Goal: Task Accomplishment & Management: Use online tool/utility

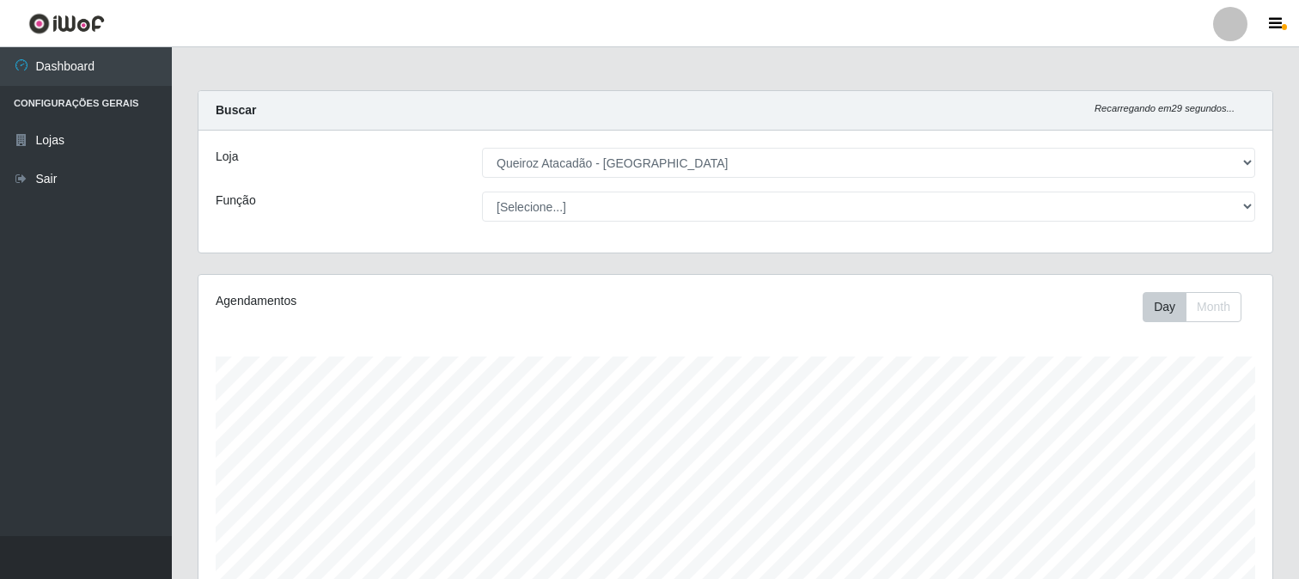
select select "464"
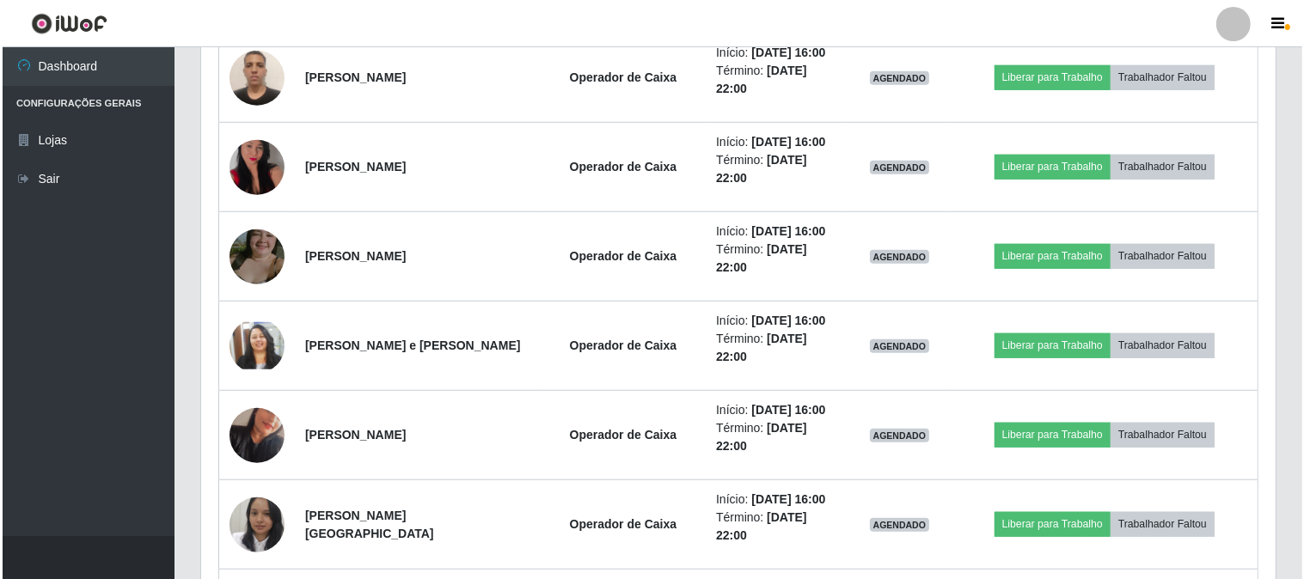
scroll to position [1126, 0]
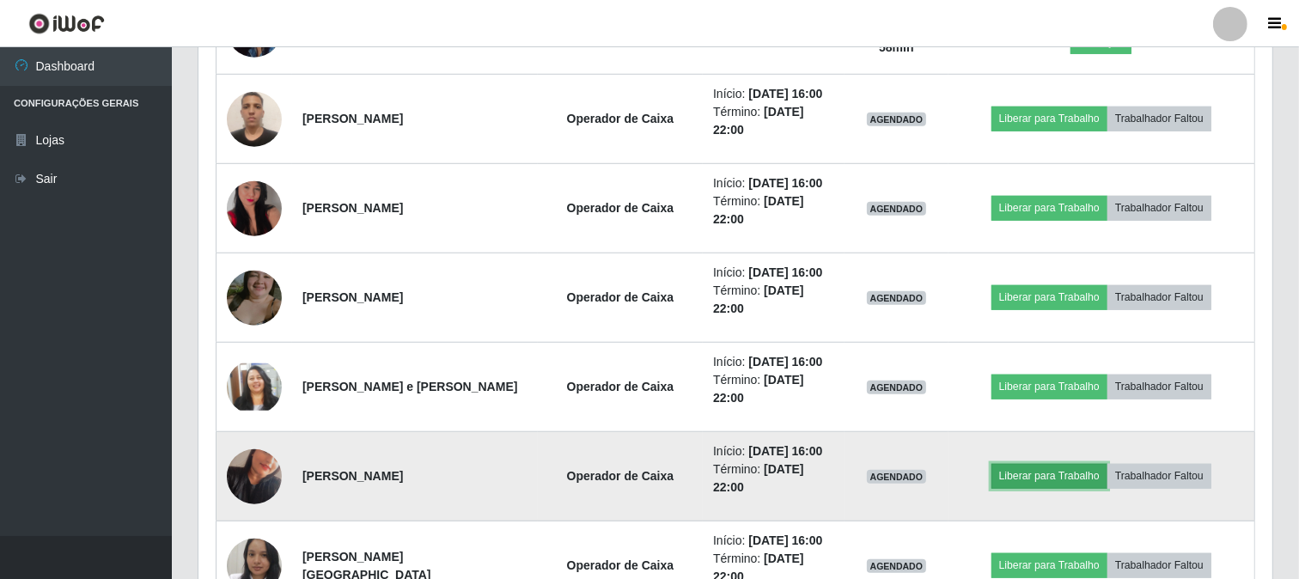
click at [1035, 479] on button "Liberar para Trabalho" at bounding box center [1050, 476] width 116 height 24
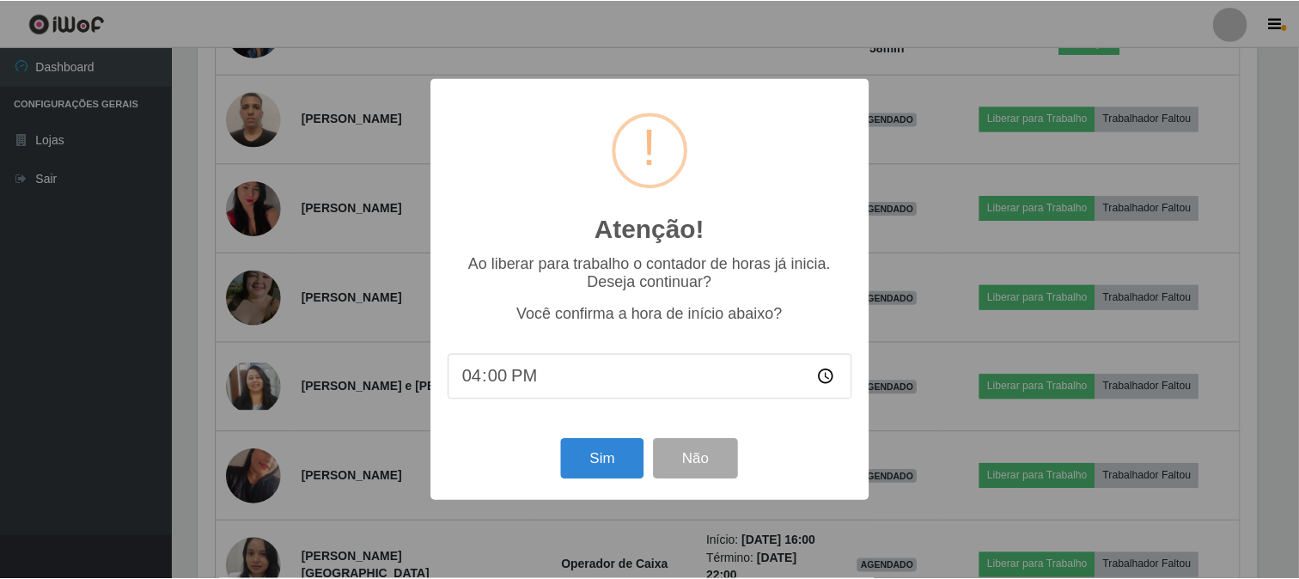
scroll to position [356, 1063]
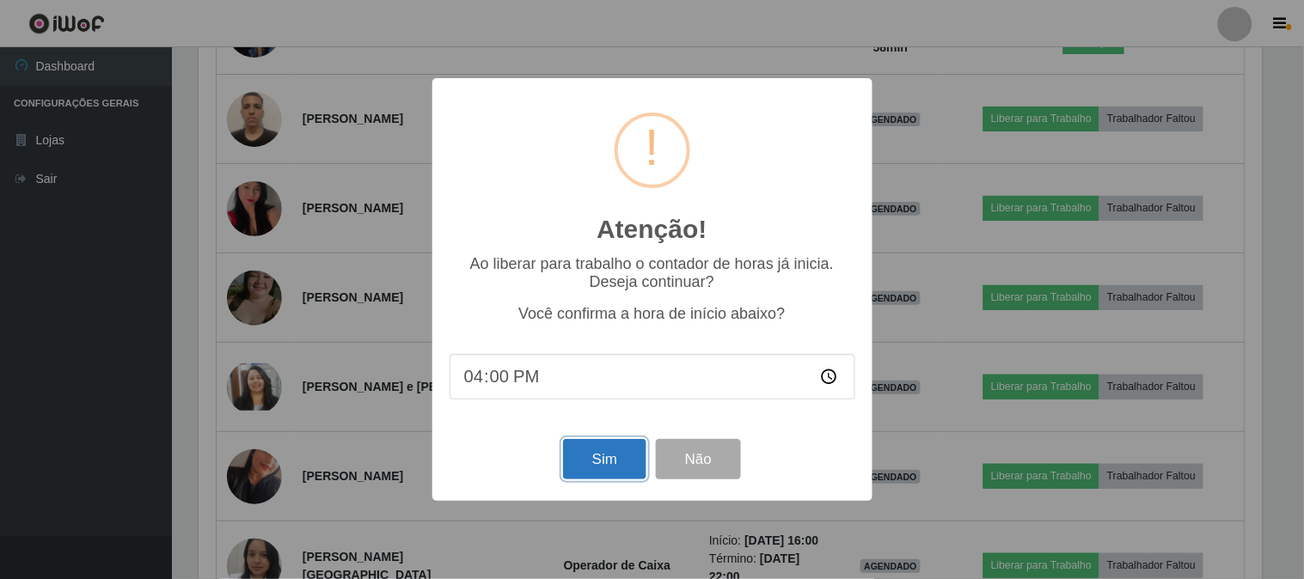
click at [600, 464] on button "Sim" at bounding box center [604, 459] width 83 height 40
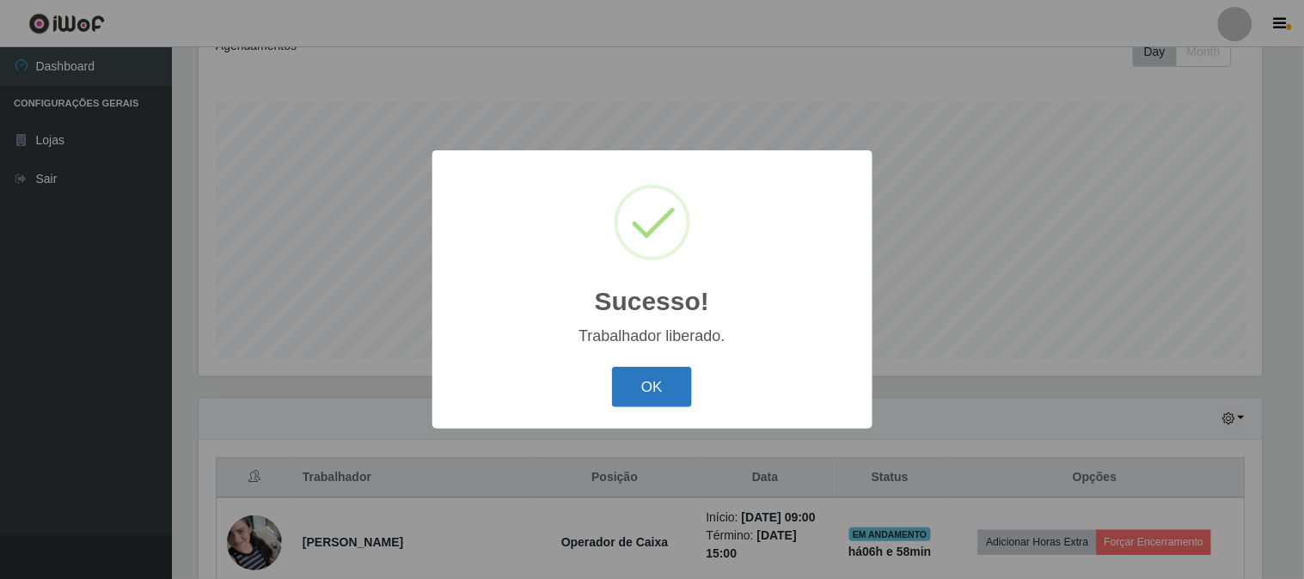
click at [649, 388] on button "OK" at bounding box center [652, 387] width 80 height 40
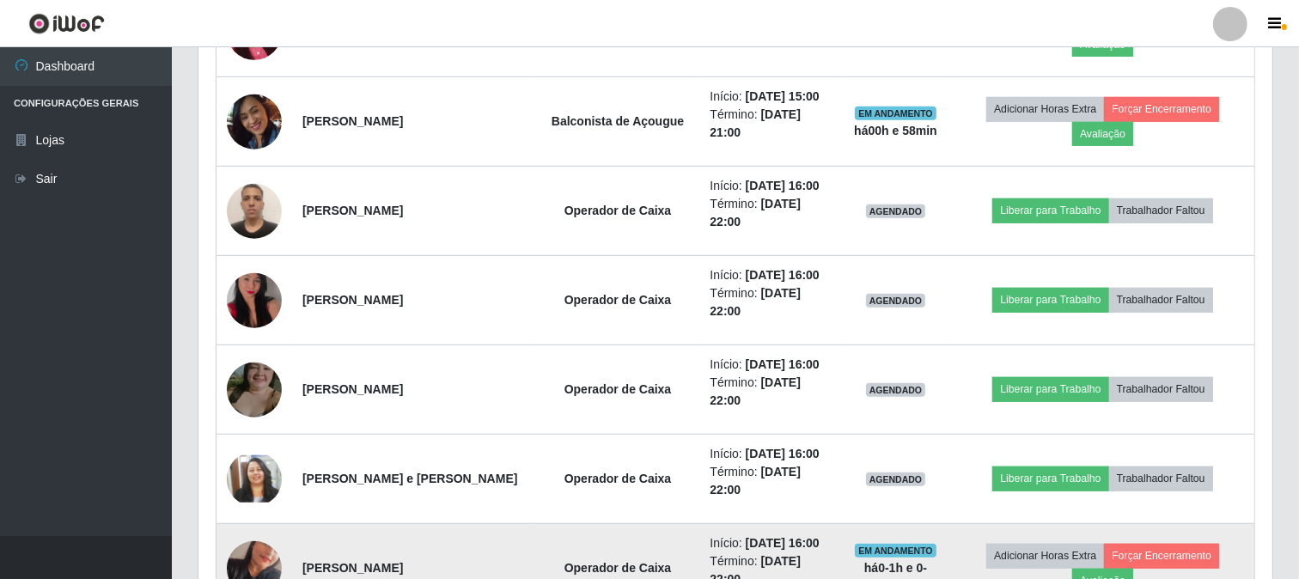
scroll to position [1115, 0]
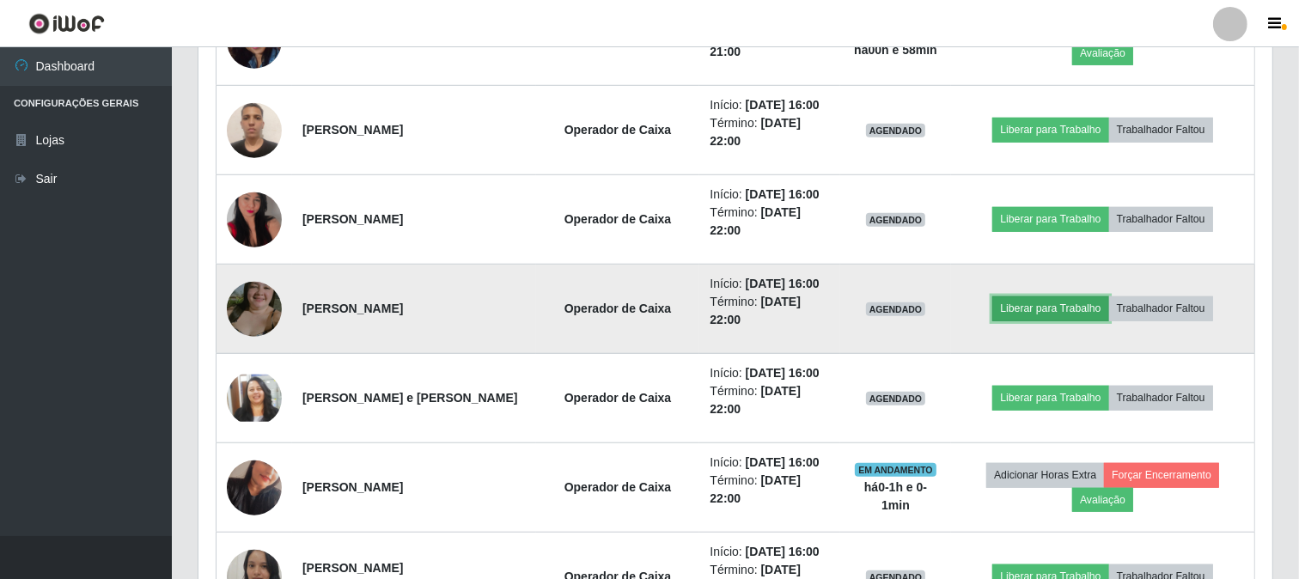
click at [1048, 311] on button "Liberar para Trabalho" at bounding box center [1050, 308] width 116 height 24
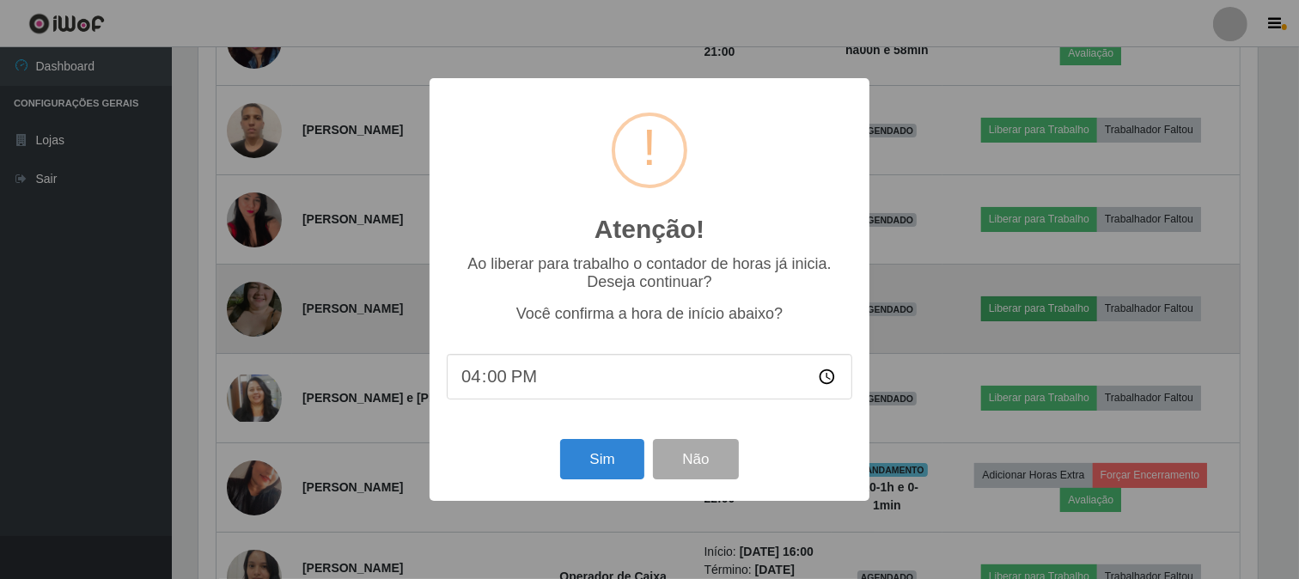
scroll to position [356, 1063]
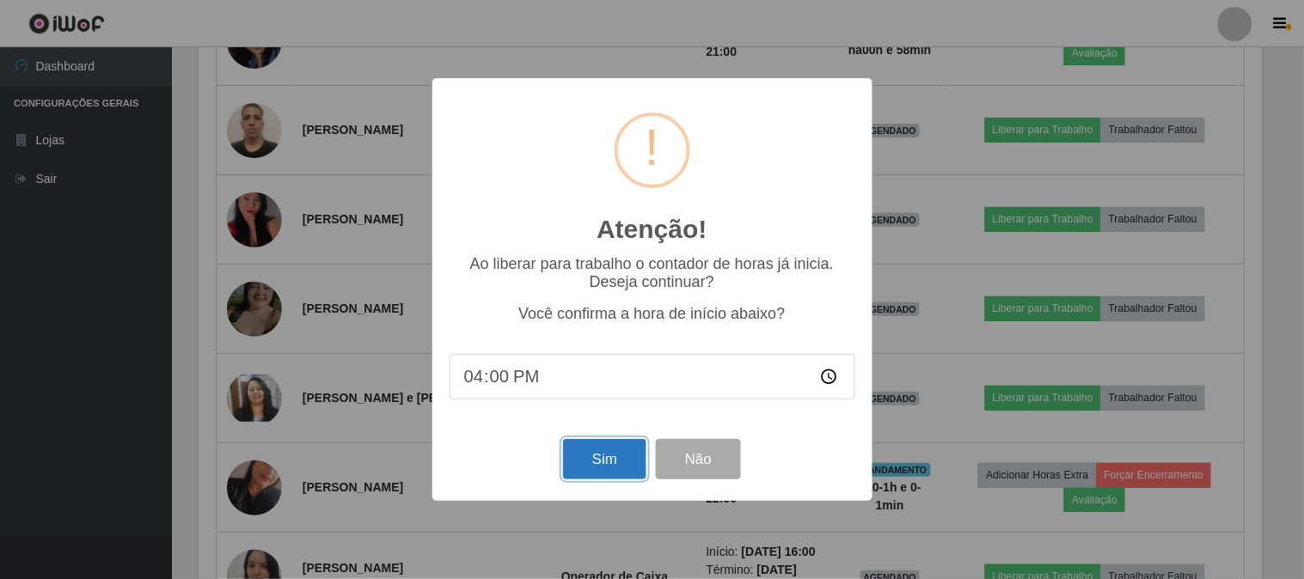
click at [583, 464] on button "Sim" at bounding box center [604, 459] width 83 height 40
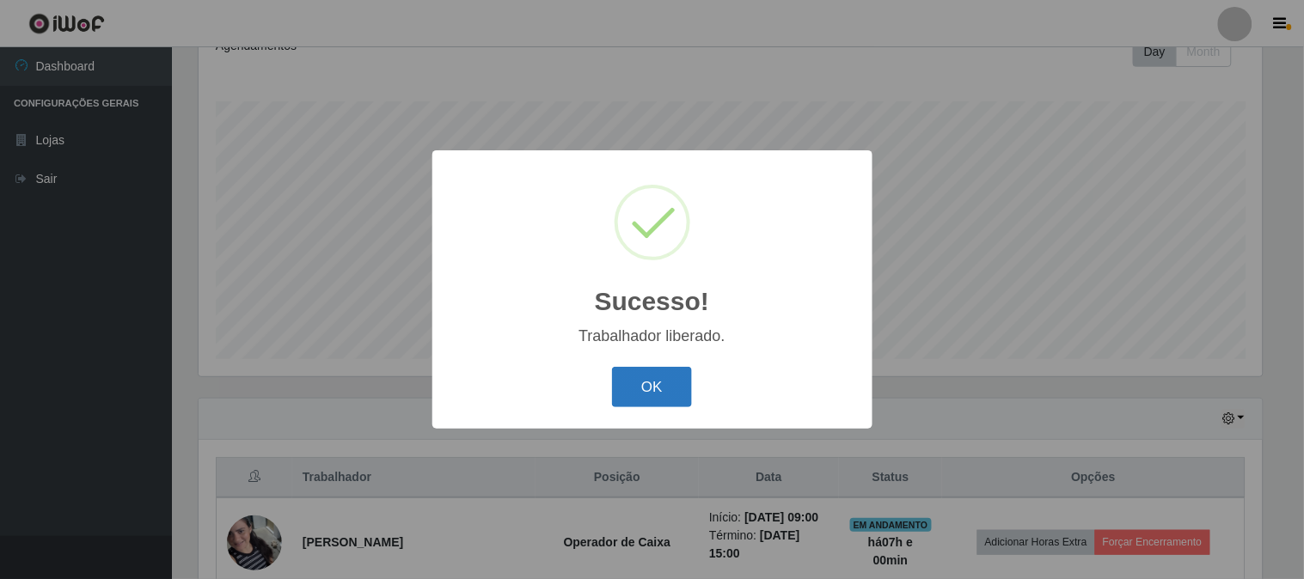
click at [668, 392] on button "OK" at bounding box center [652, 387] width 80 height 40
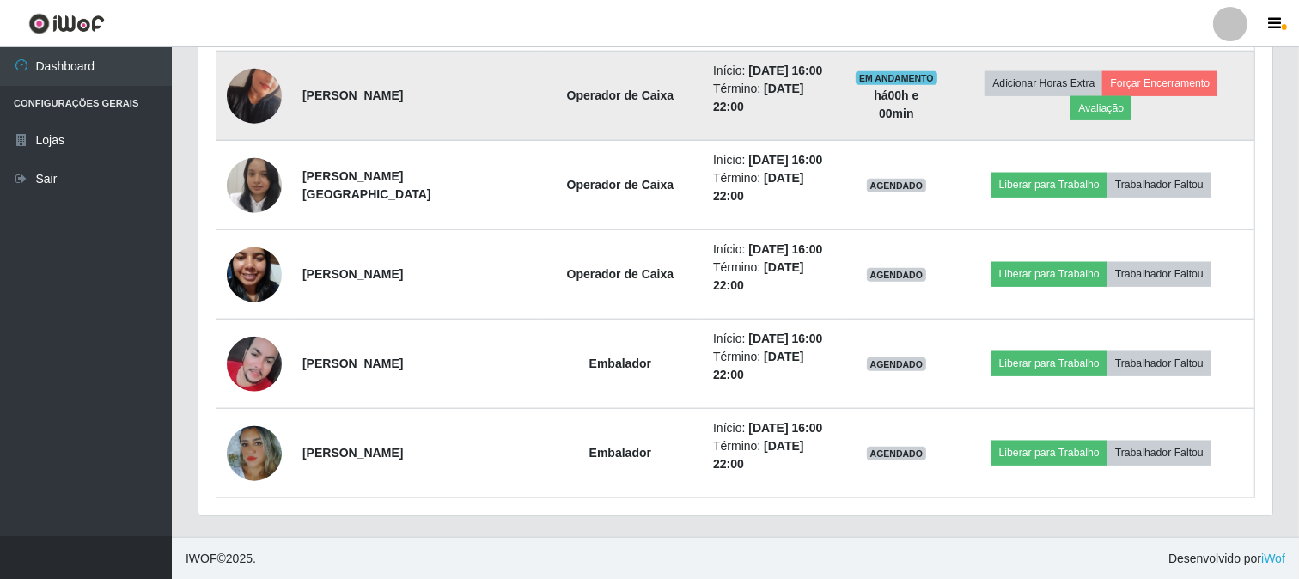
scroll to position [1507, 0]
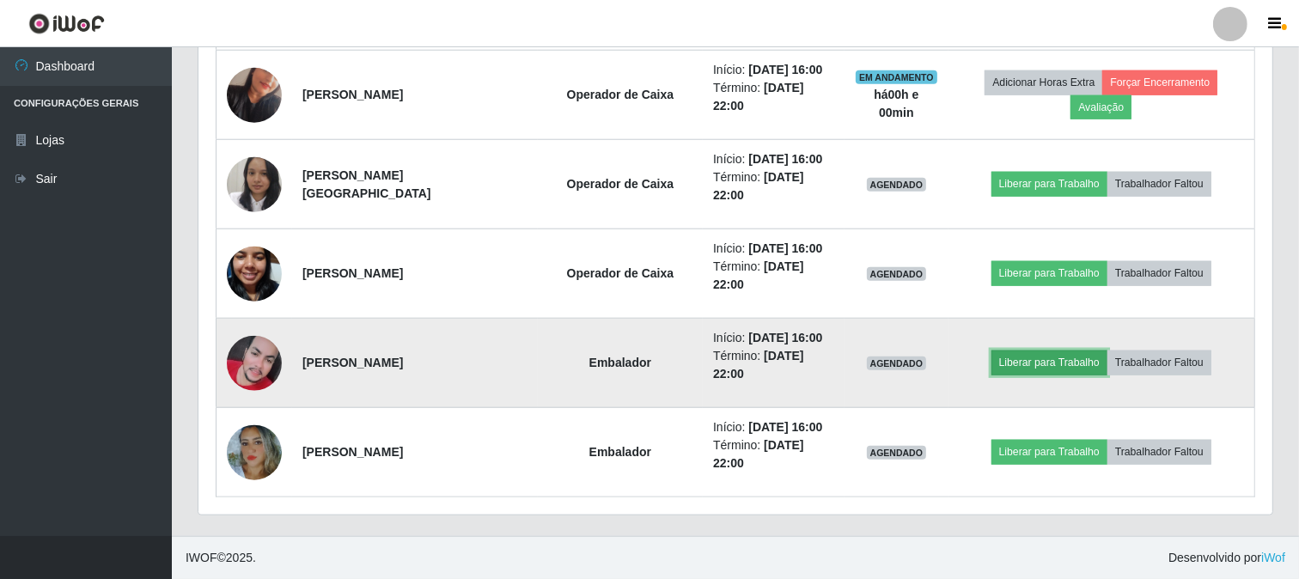
click at [1080, 368] on button "Liberar para Trabalho" at bounding box center [1050, 363] width 116 height 24
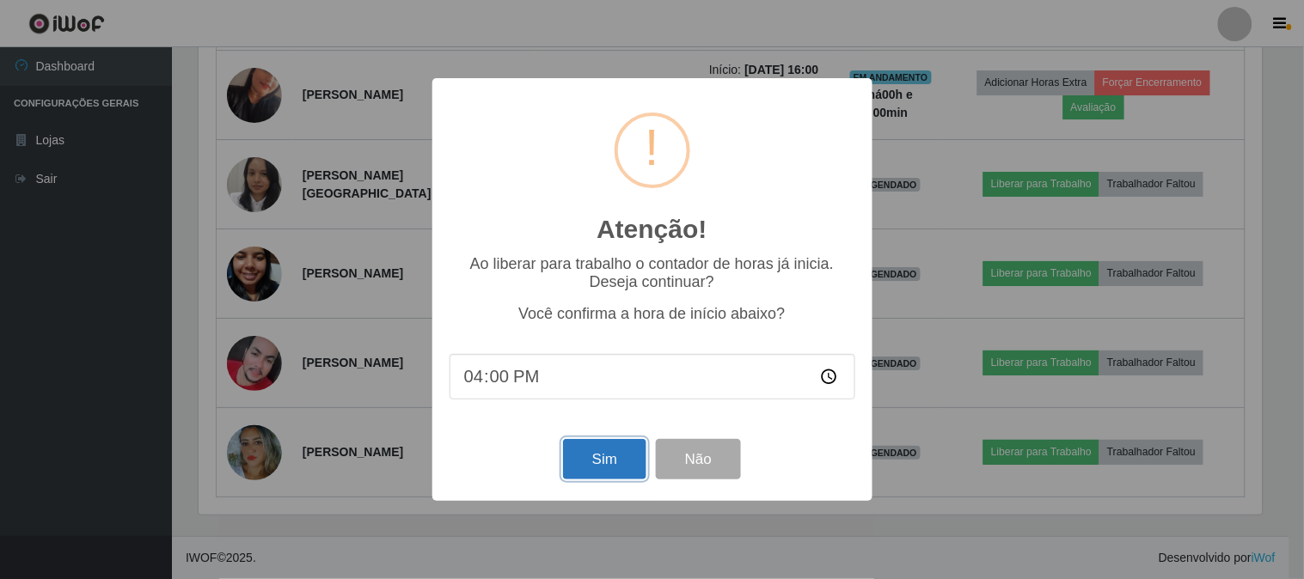
click at [606, 456] on button "Sim" at bounding box center [604, 459] width 83 height 40
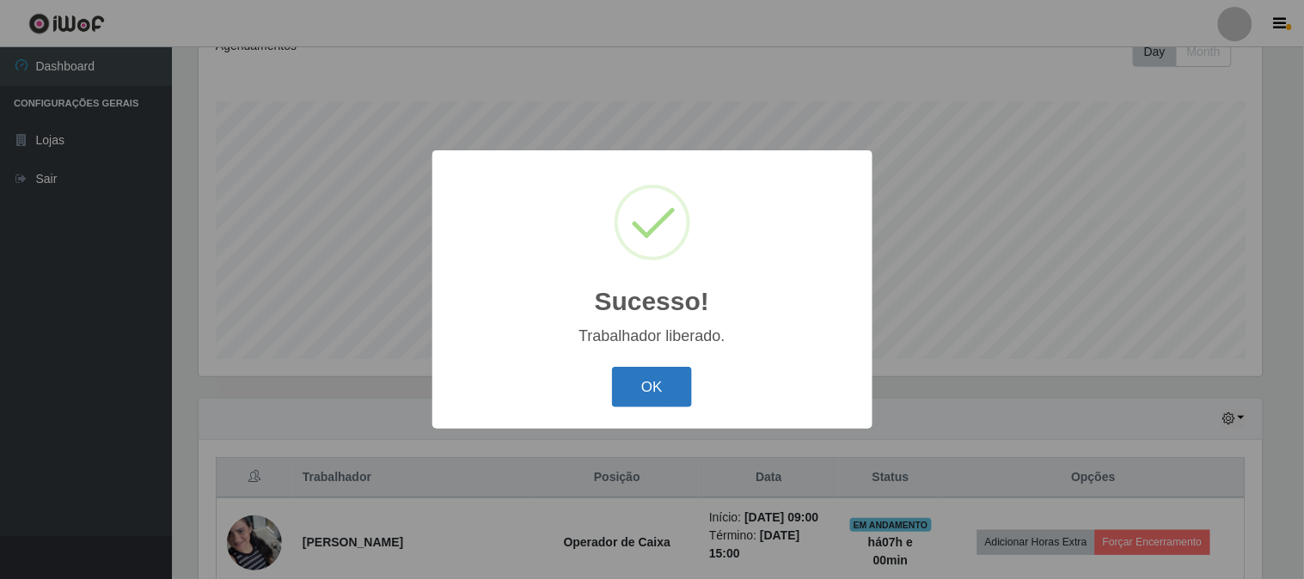
click at [672, 391] on button "OK" at bounding box center [652, 387] width 80 height 40
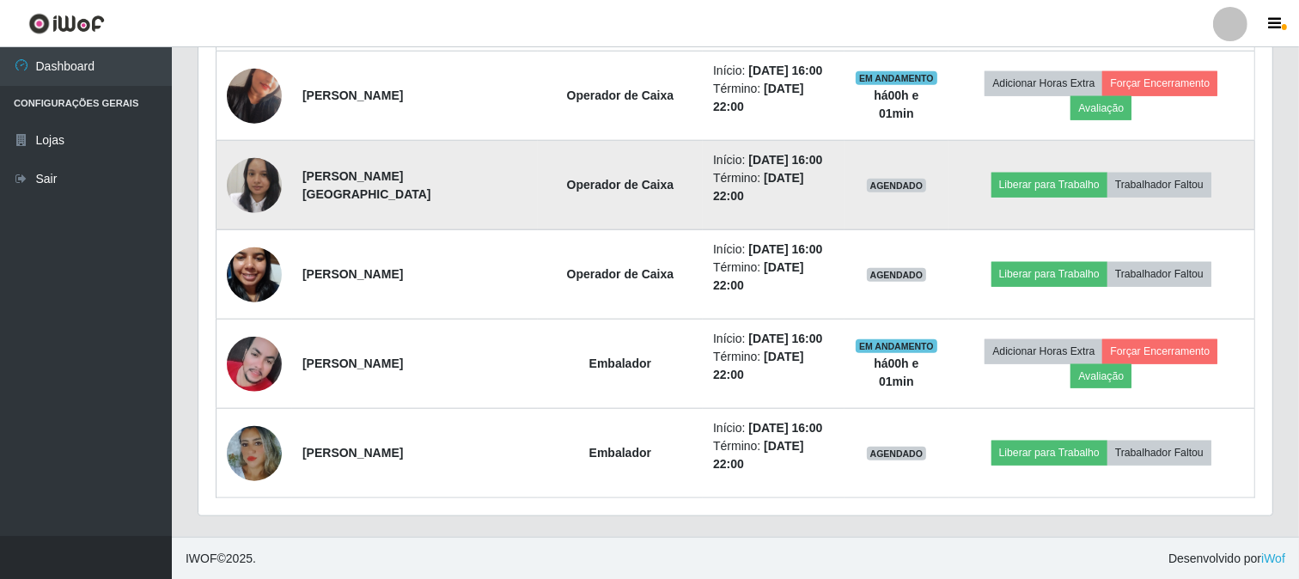
scroll to position [1507, 0]
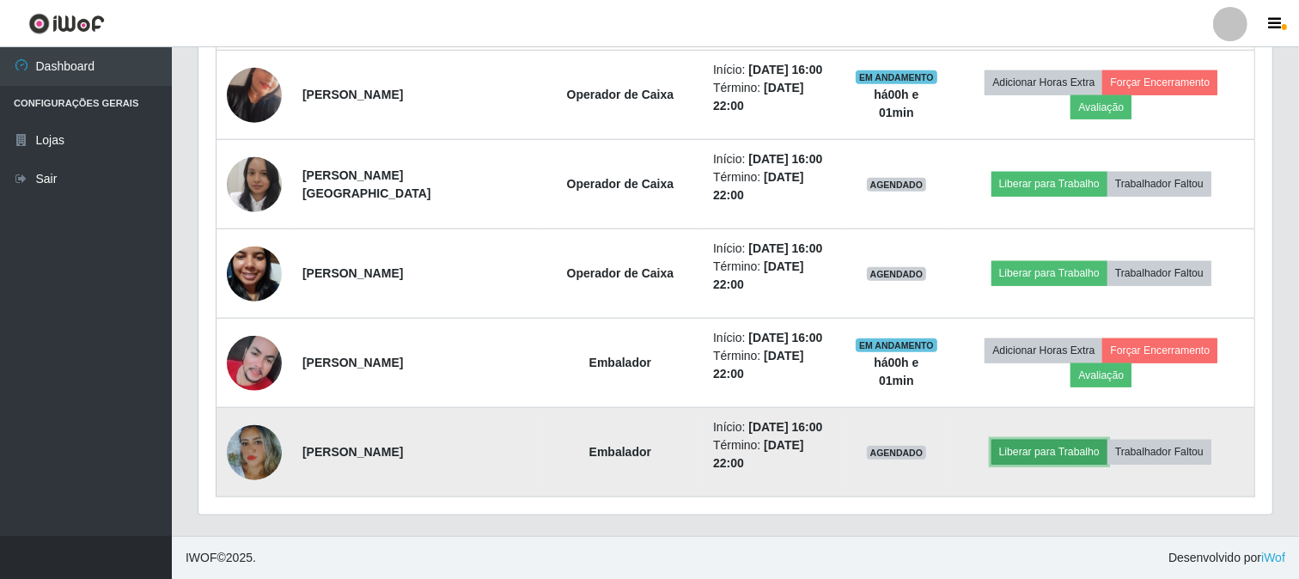
click at [1062, 454] on button "Liberar para Trabalho" at bounding box center [1050, 452] width 116 height 24
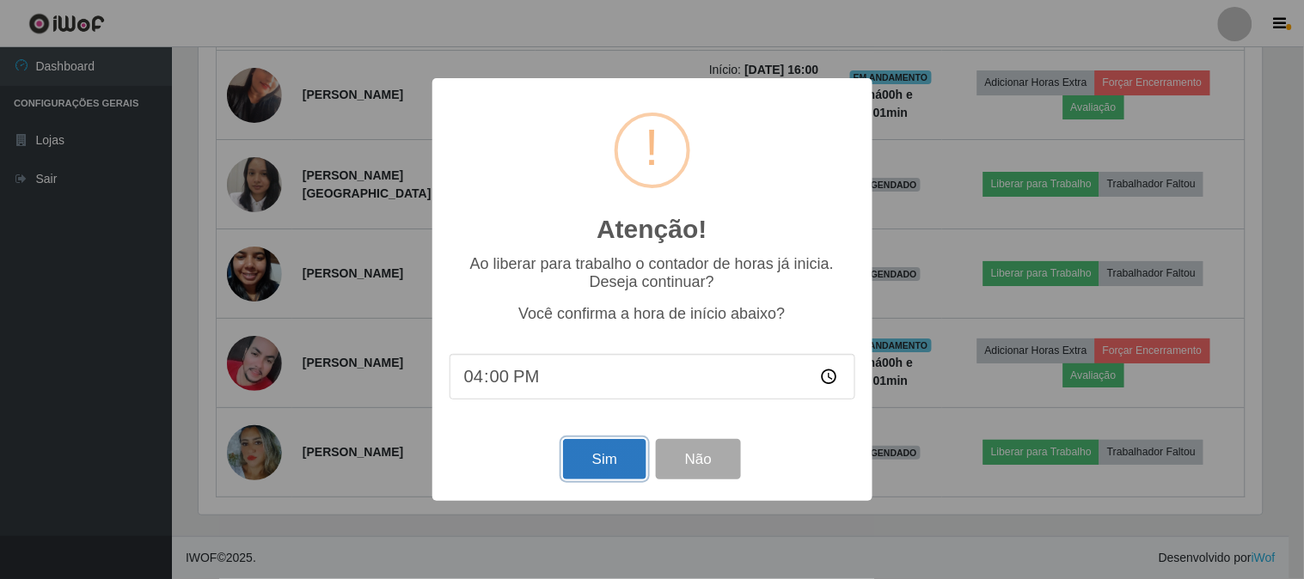
click at [589, 453] on button "Sim" at bounding box center [604, 459] width 83 height 40
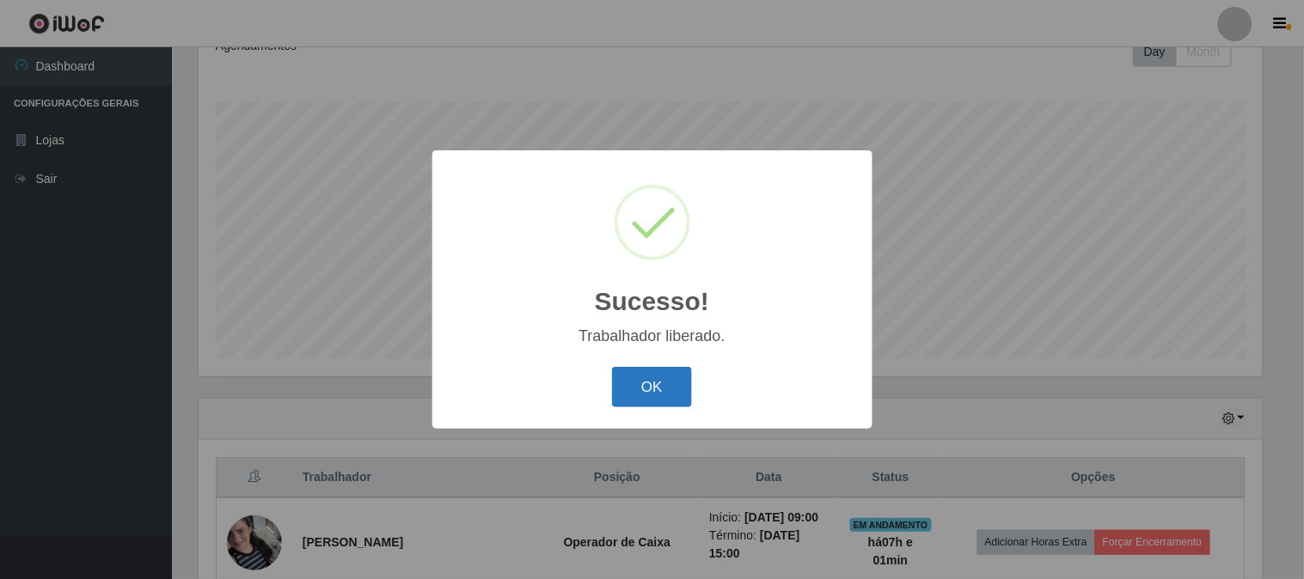
click at [650, 372] on button "OK" at bounding box center [652, 387] width 80 height 40
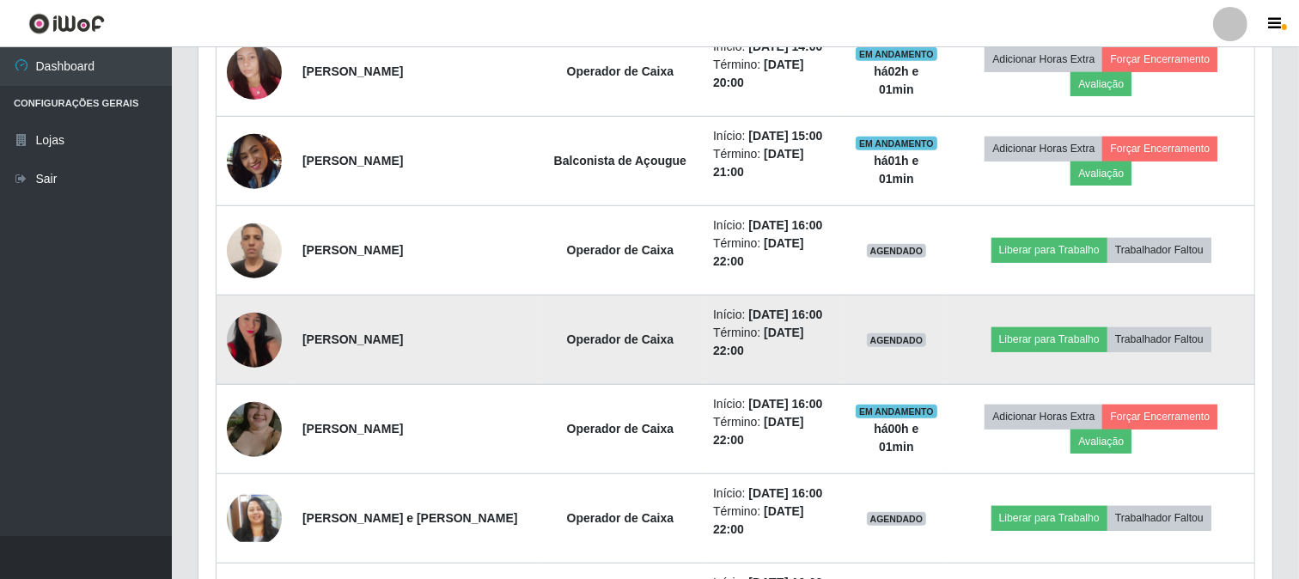
scroll to position [1019, 0]
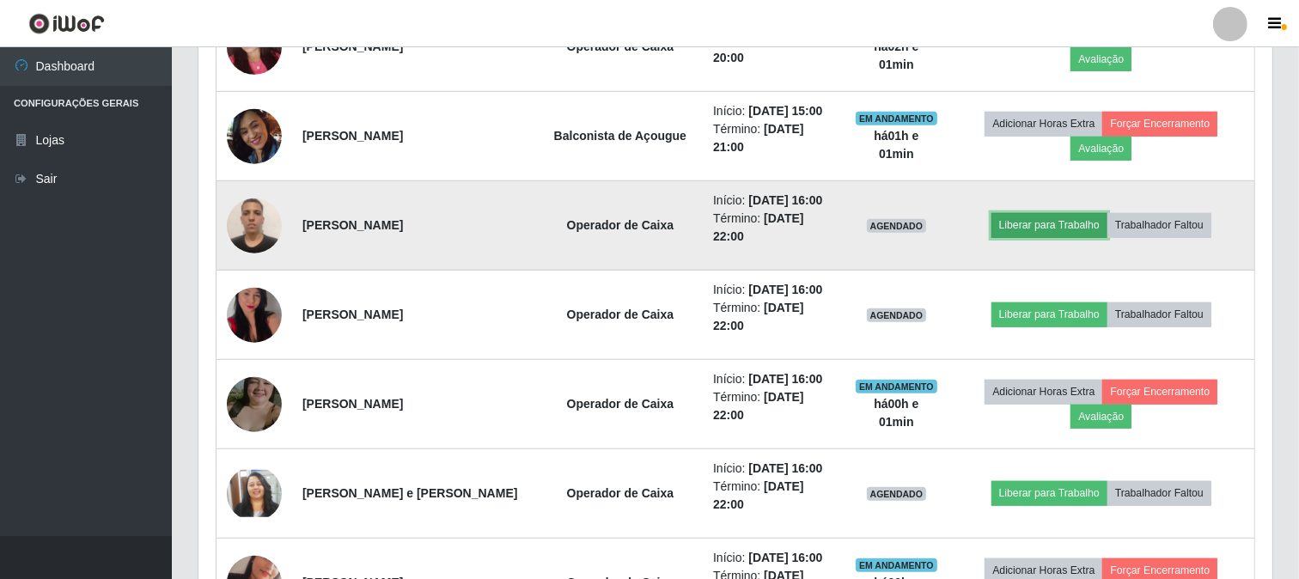
click at [1078, 232] on button "Liberar para Trabalho" at bounding box center [1050, 225] width 116 height 24
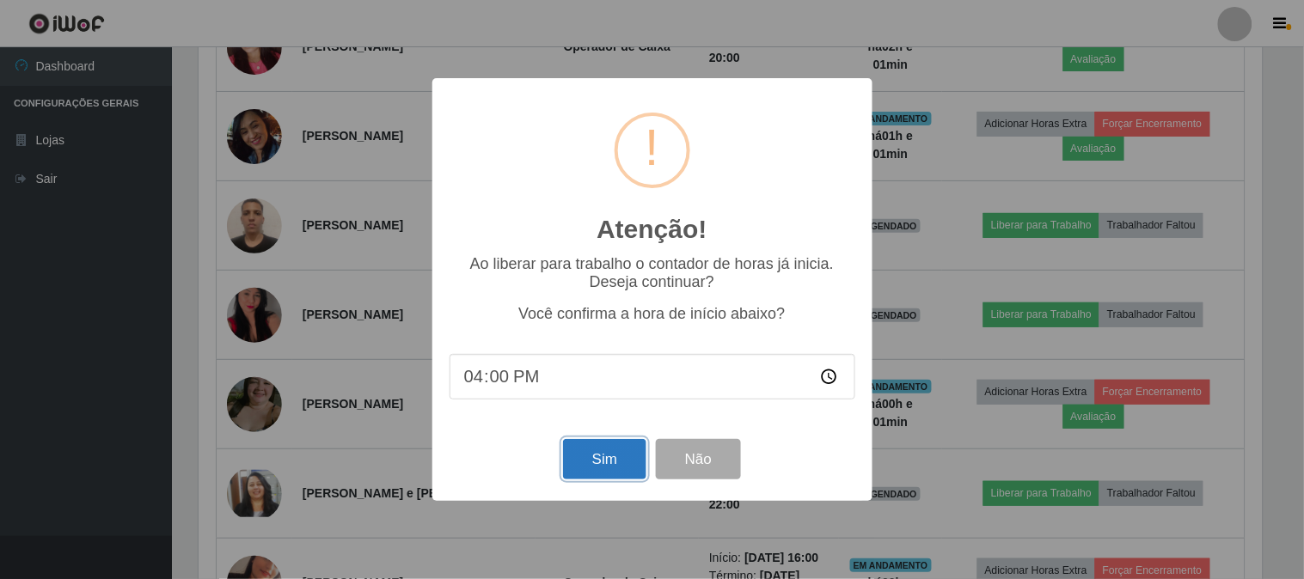
click at [610, 461] on button "Sim" at bounding box center [604, 459] width 83 height 40
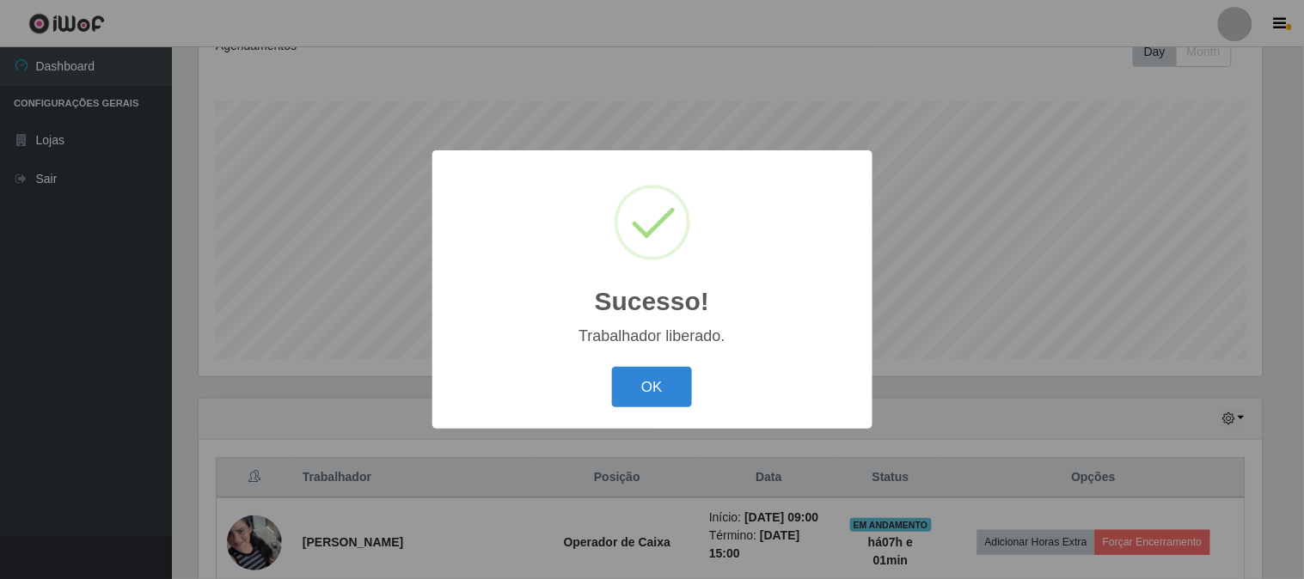
drag, startPoint x: 664, startPoint y: 382, endPoint x: 722, endPoint y: 273, distance: 123.4
click at [663, 383] on button "OK" at bounding box center [652, 387] width 80 height 40
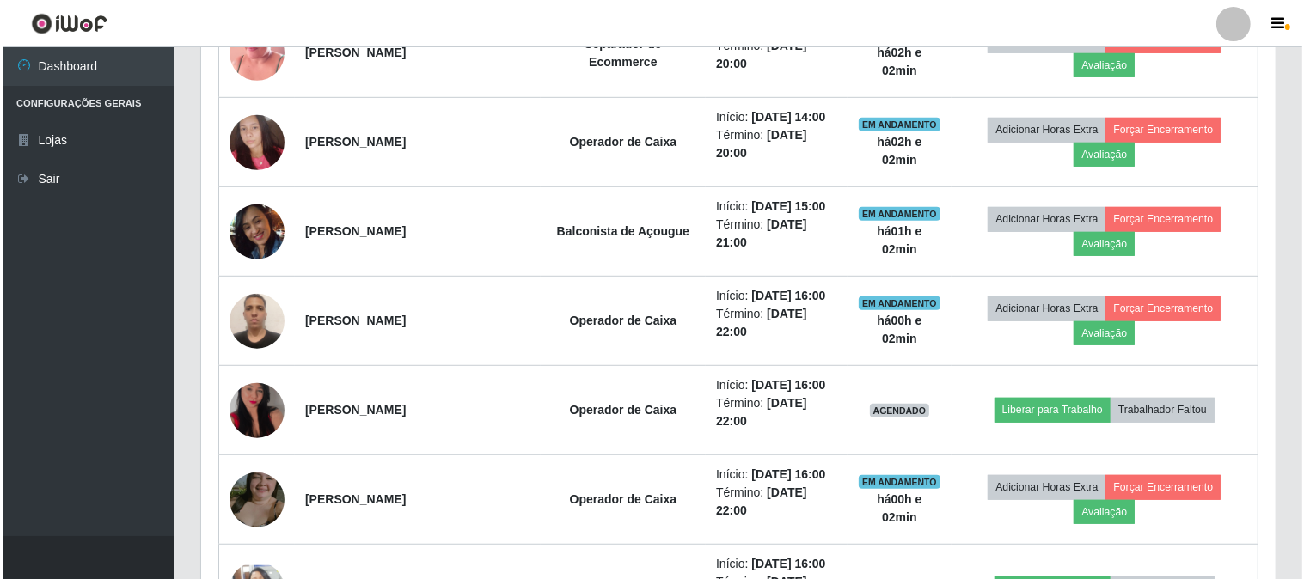
scroll to position [1019, 0]
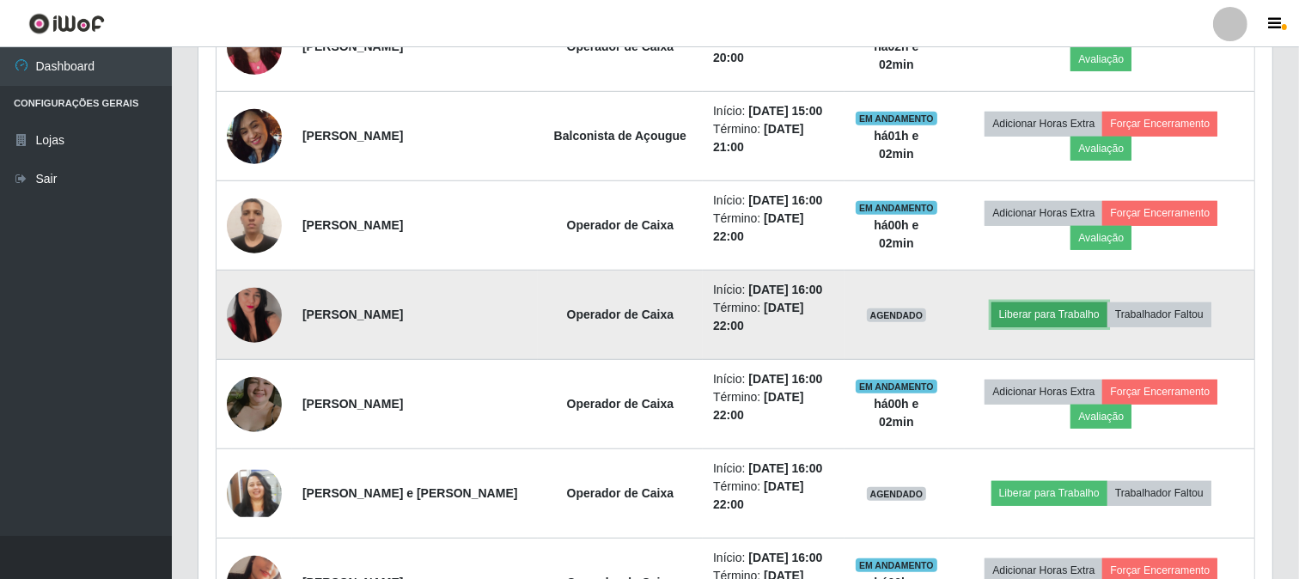
click at [1057, 321] on button "Liberar para Trabalho" at bounding box center [1050, 314] width 116 height 24
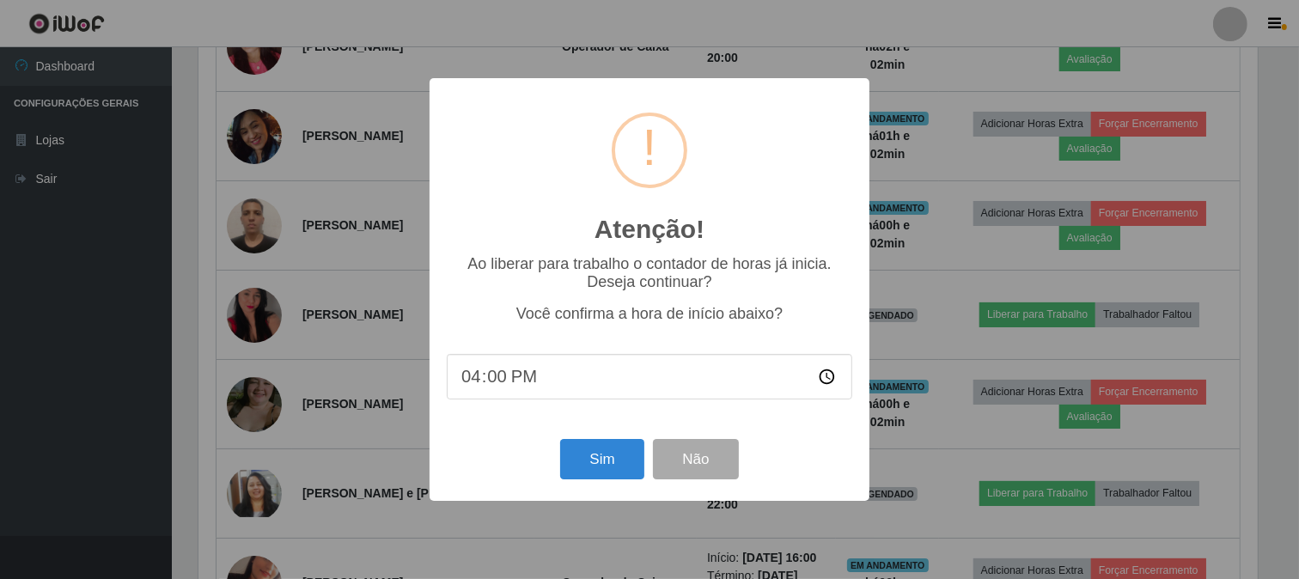
scroll to position [356, 1063]
click at [621, 448] on button "Sim" at bounding box center [604, 459] width 83 height 40
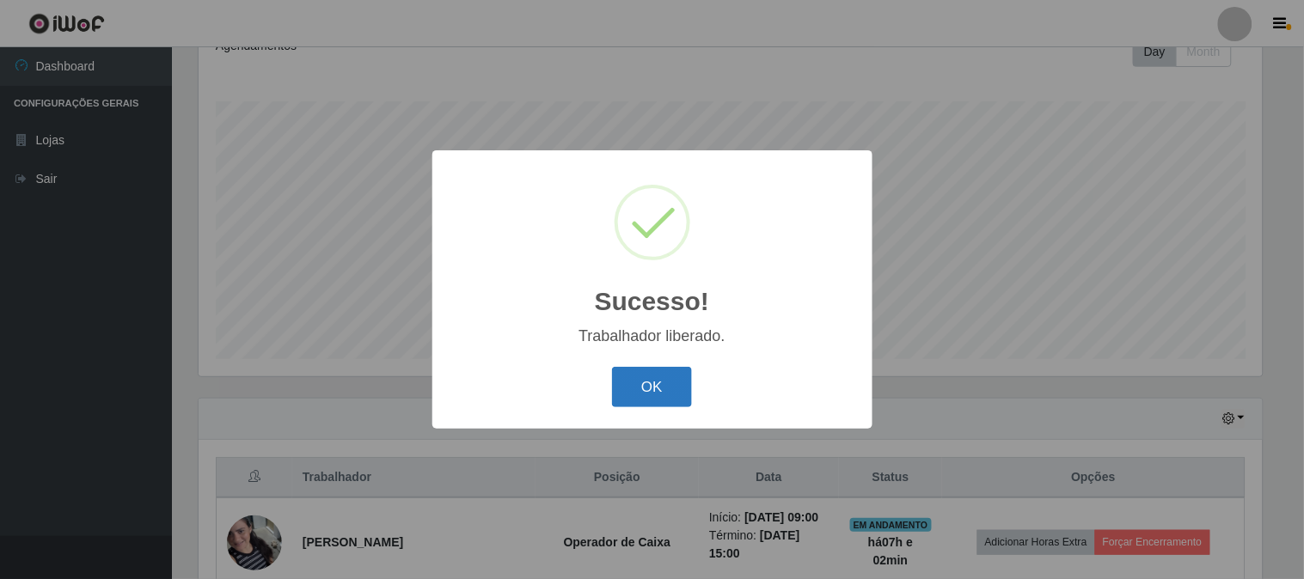
click at [657, 380] on button "OK" at bounding box center [652, 387] width 80 height 40
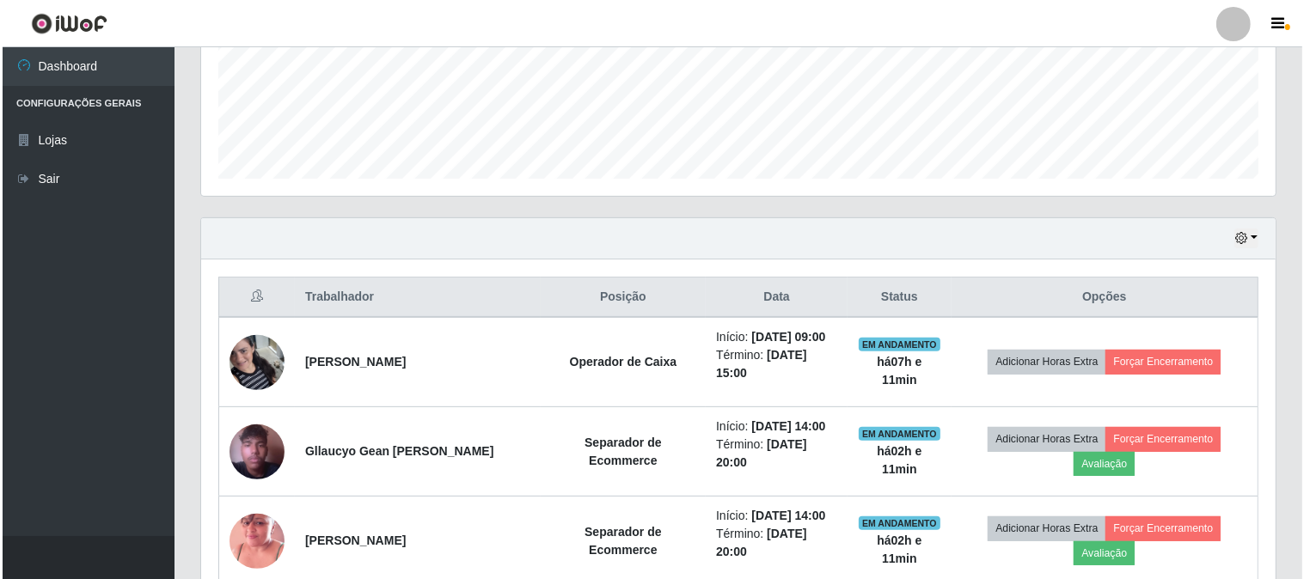
scroll to position [447, 0]
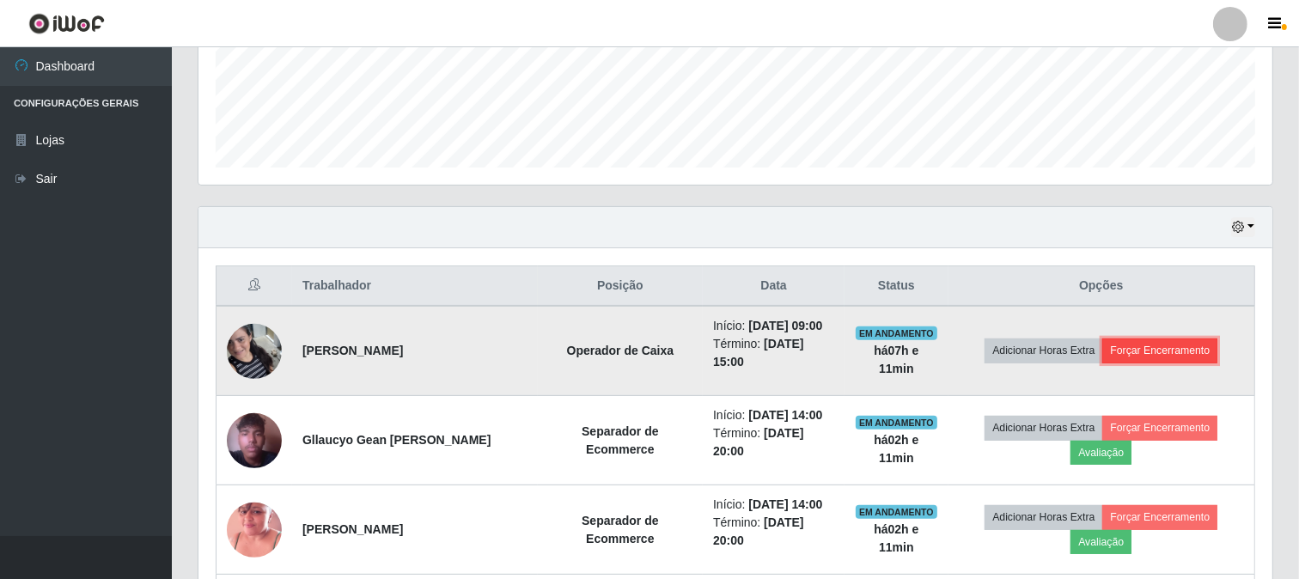
click at [1192, 342] on button "Forçar Encerramento" at bounding box center [1159, 351] width 115 height 24
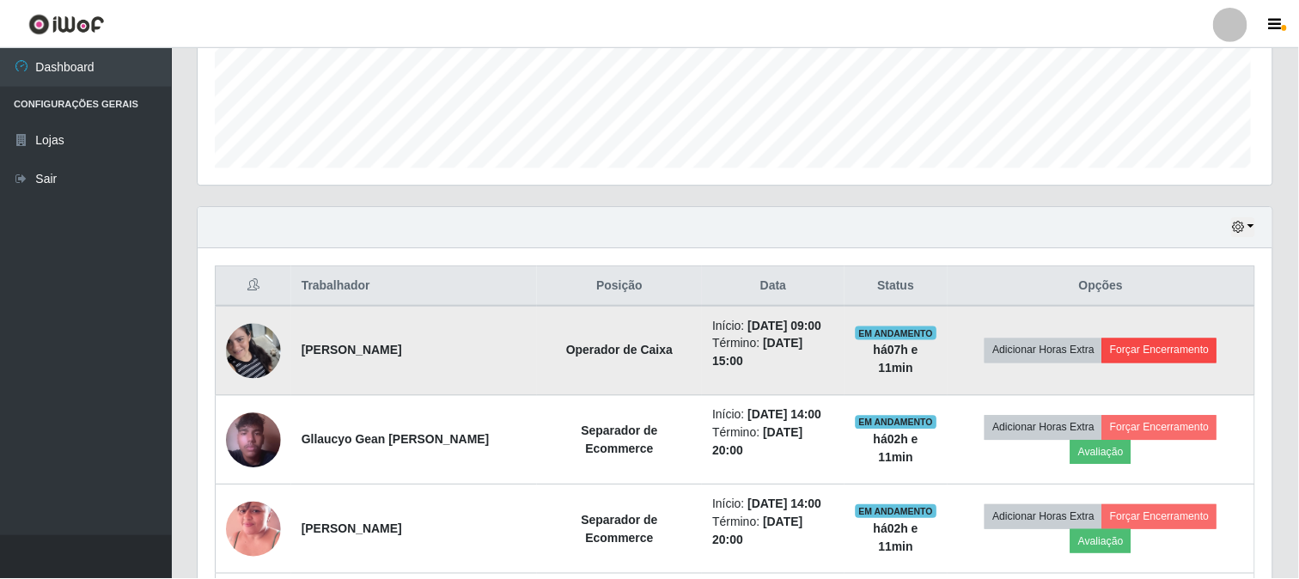
scroll to position [356, 1063]
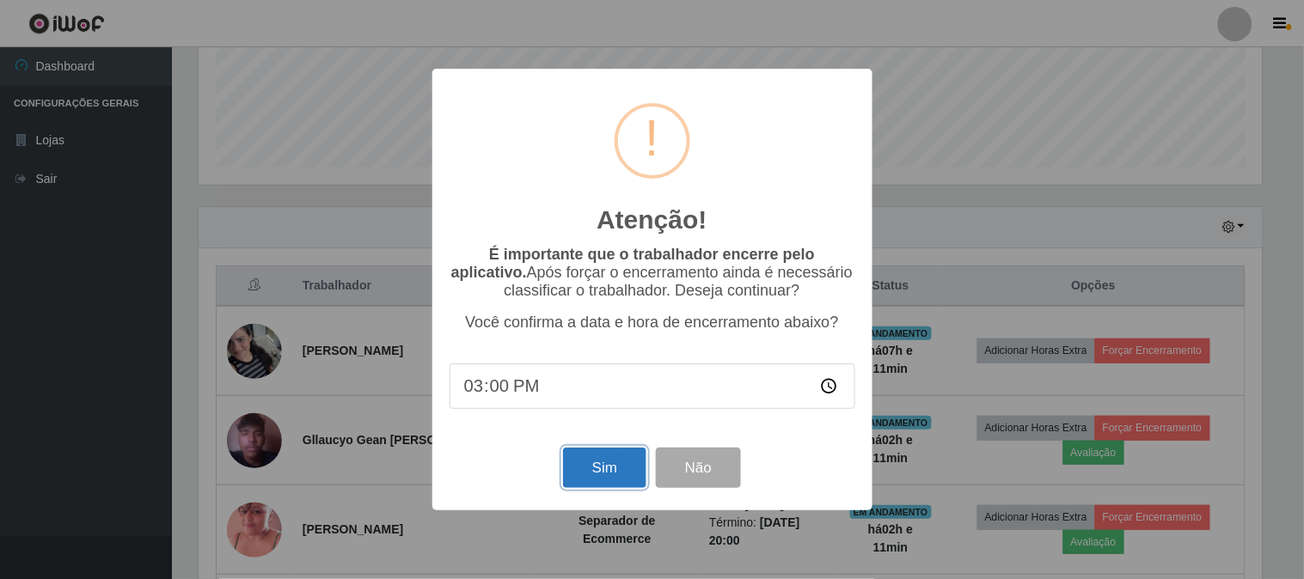
click at [589, 483] on button "Sim" at bounding box center [604, 468] width 83 height 40
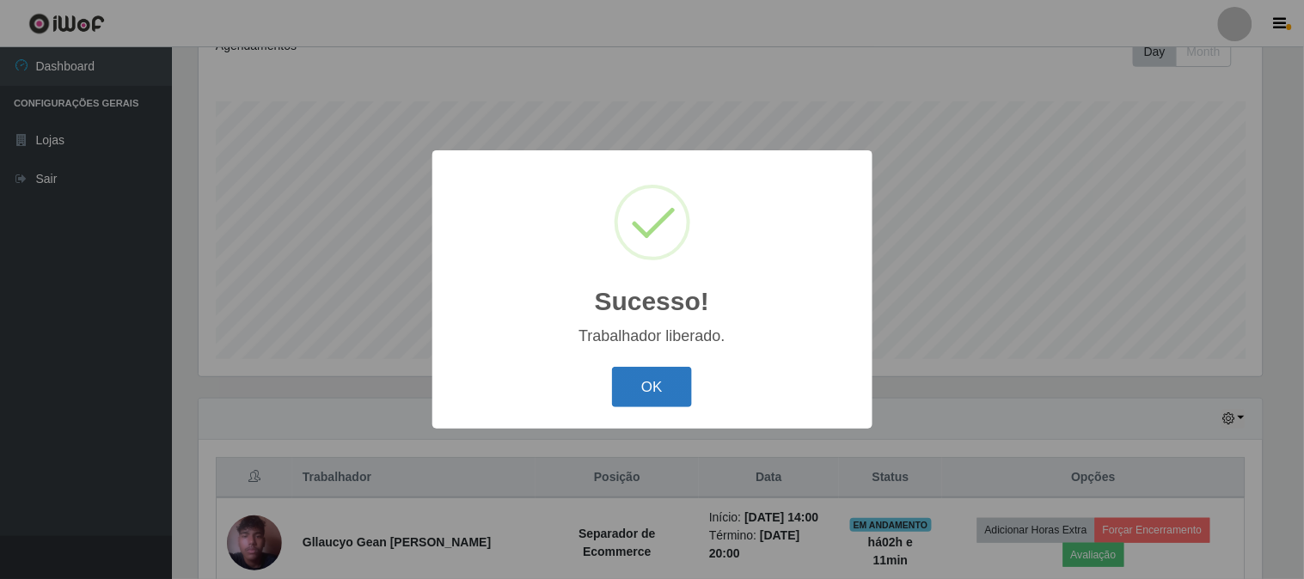
click at [659, 393] on button "OK" at bounding box center [652, 387] width 80 height 40
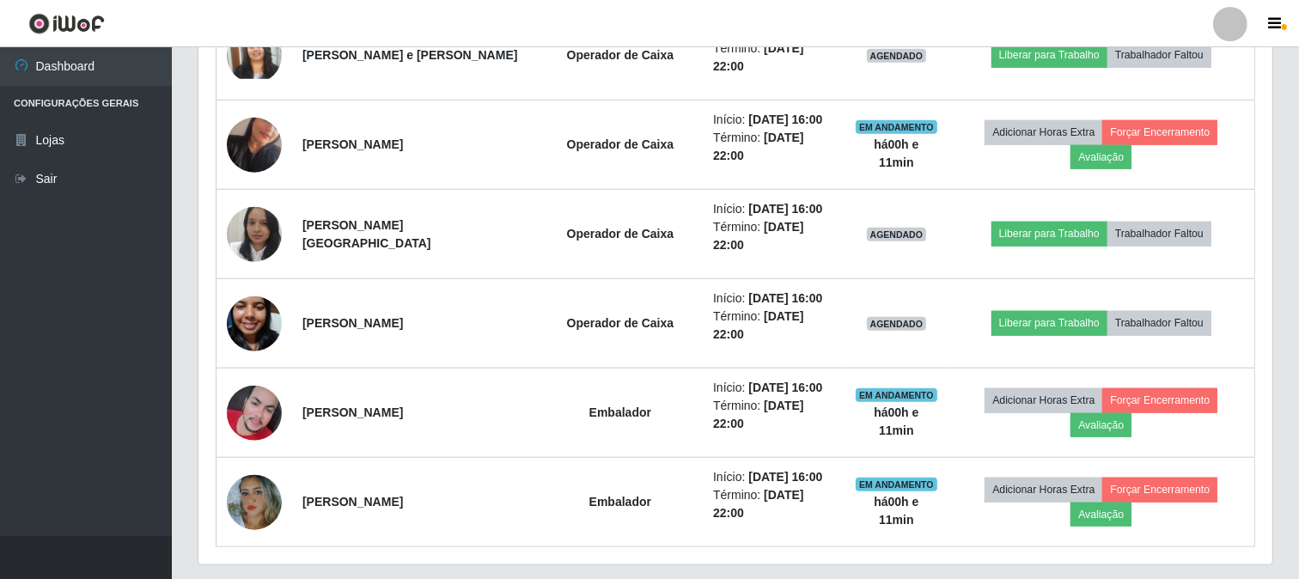
scroll to position [1402, 0]
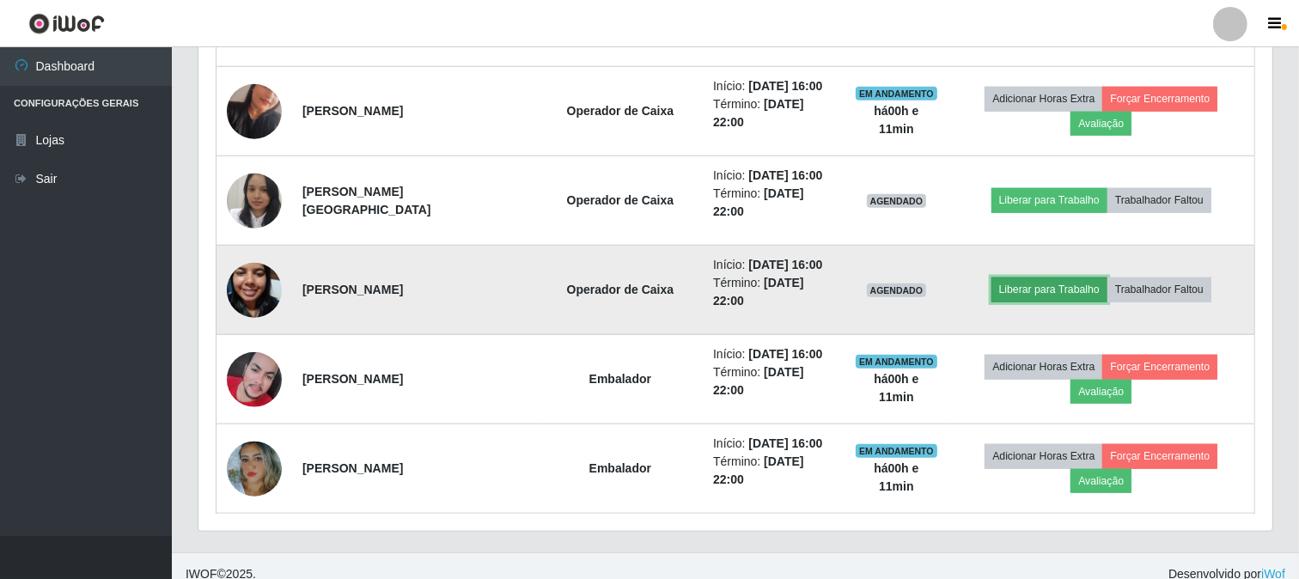
click at [1036, 284] on button "Liberar para Trabalho" at bounding box center [1050, 290] width 116 height 24
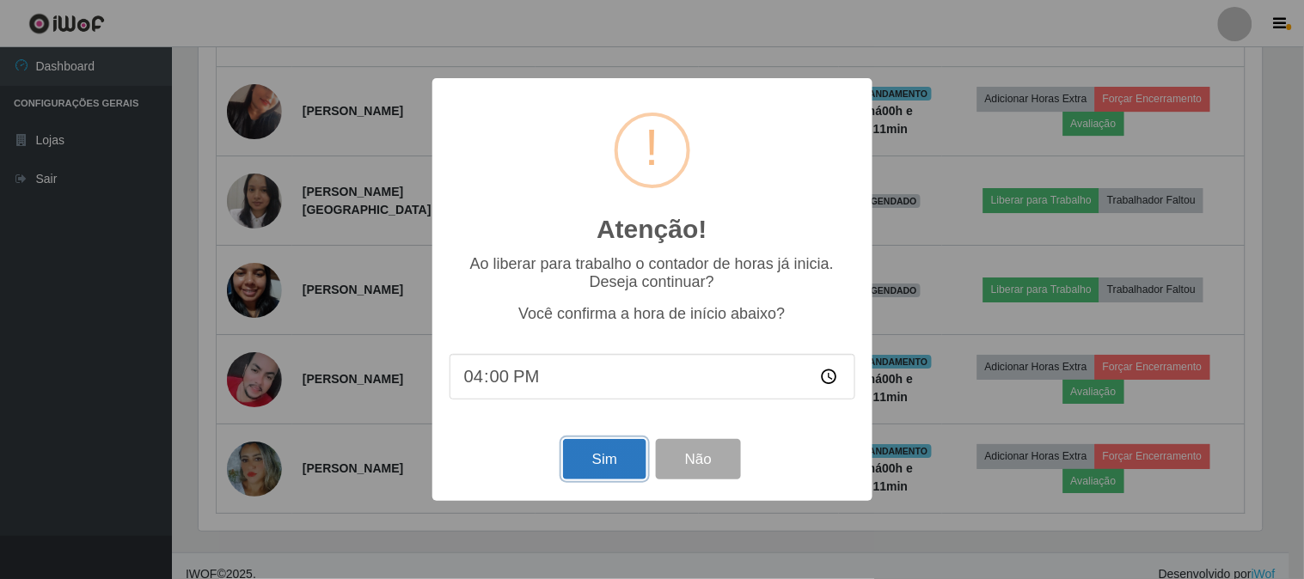
click at [608, 460] on button "Sim" at bounding box center [604, 459] width 83 height 40
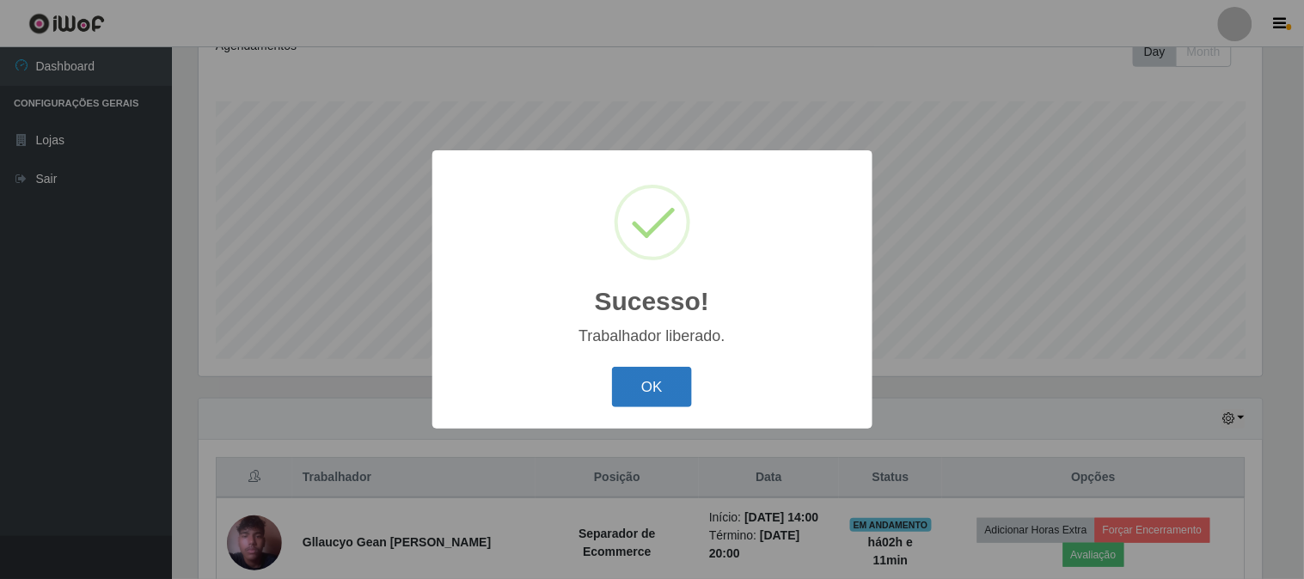
click at [633, 388] on button "OK" at bounding box center [652, 387] width 80 height 40
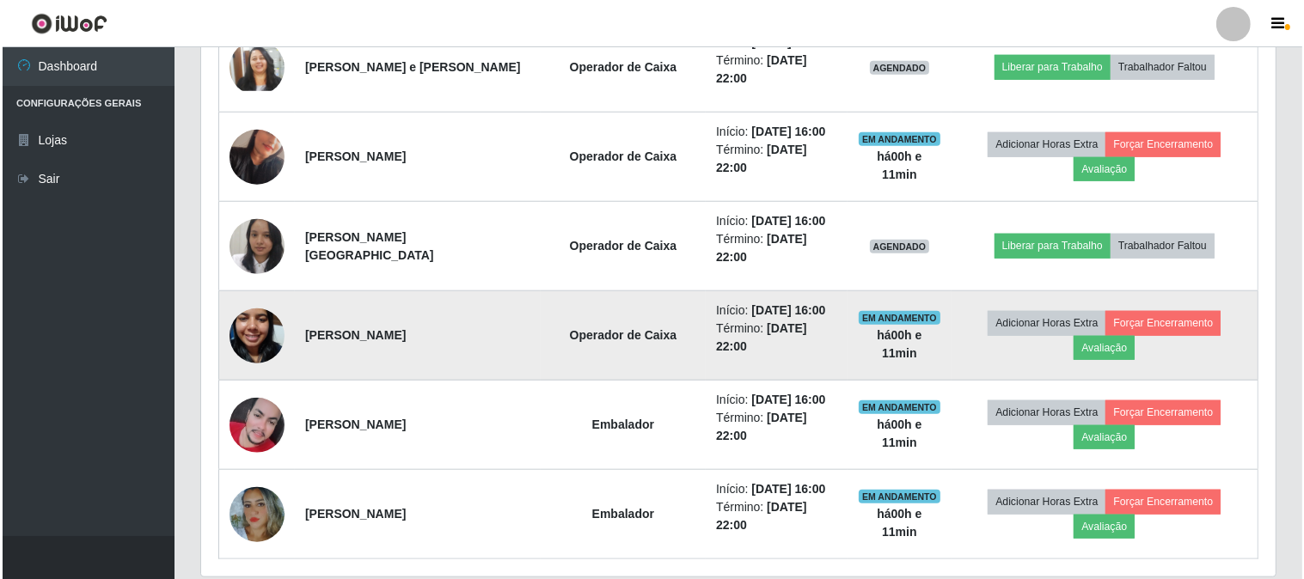
scroll to position [1323, 0]
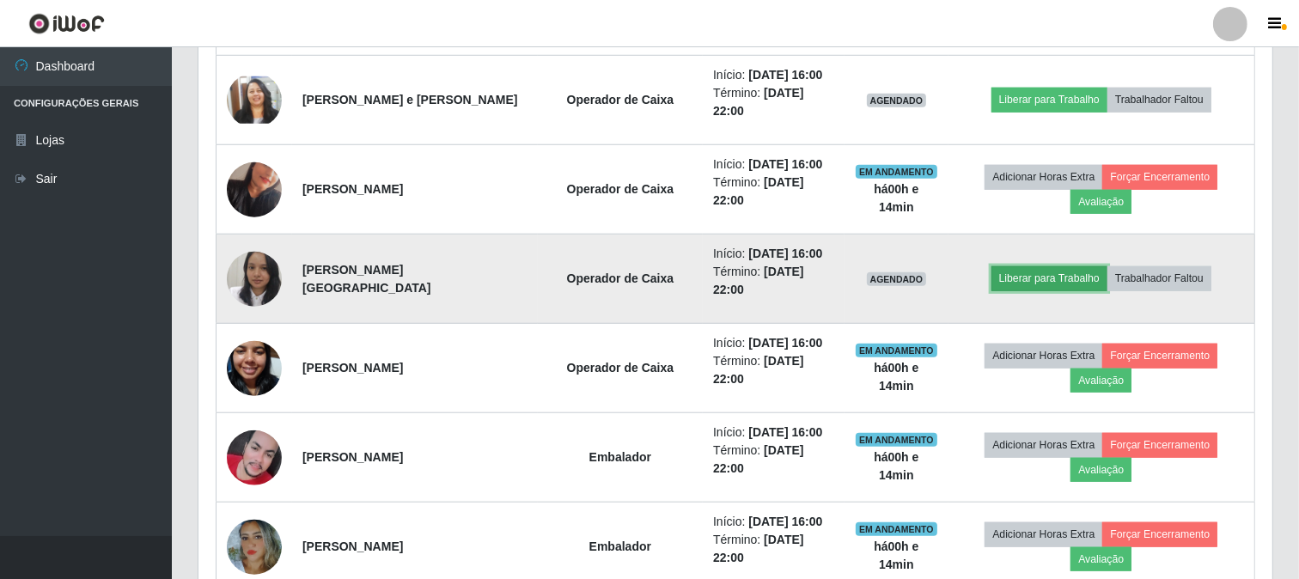
click at [1044, 284] on button "Liberar para Trabalho" at bounding box center [1050, 278] width 116 height 24
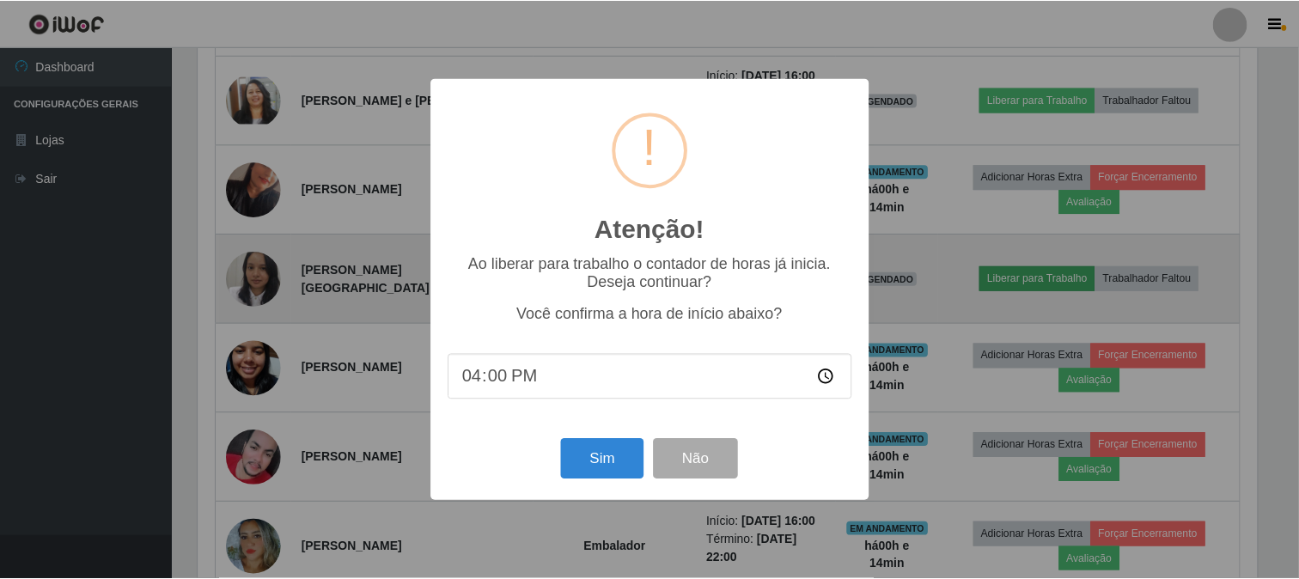
scroll to position [356, 1063]
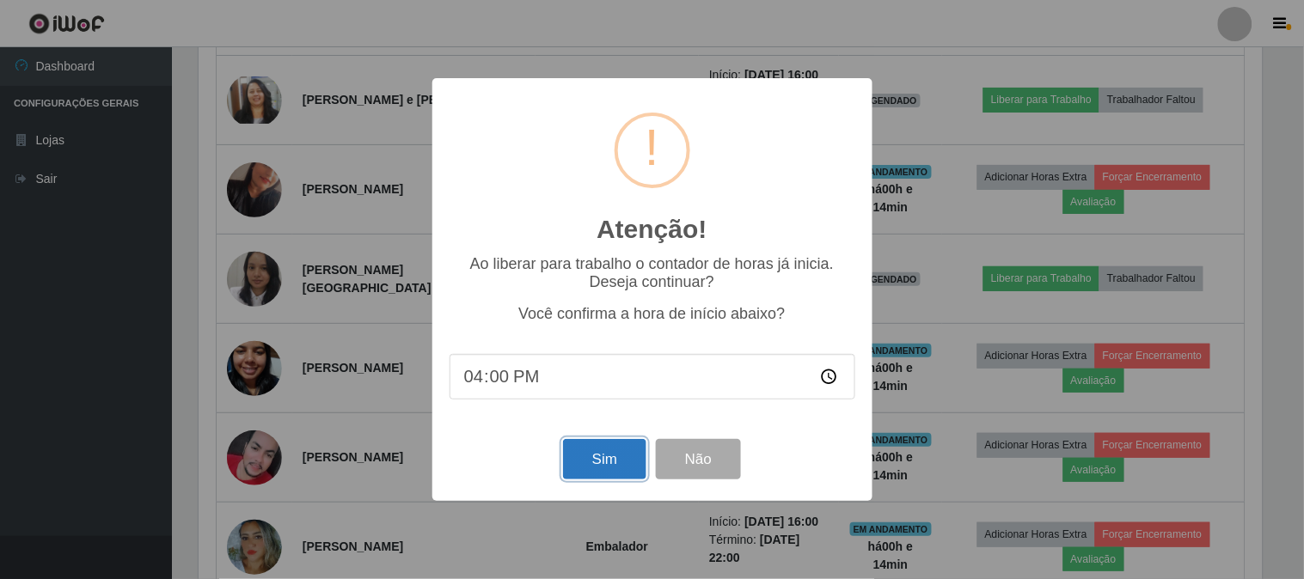
click at [584, 470] on button "Sim" at bounding box center [604, 459] width 83 height 40
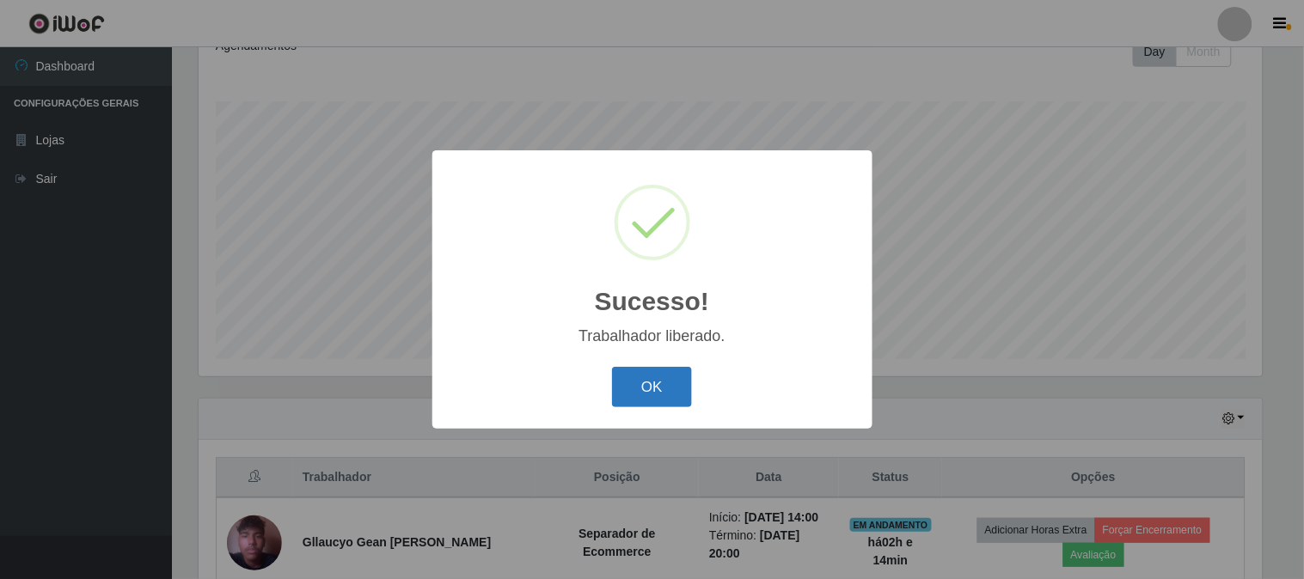
drag, startPoint x: 654, startPoint y: 357, endPoint x: 682, endPoint y: 382, distance: 37.2
click at [655, 361] on div "Sucesso! × Trabalhador liberado. OK Cancel" at bounding box center [652, 289] width 440 height 278
click at [682, 382] on button "OK" at bounding box center [652, 387] width 80 height 40
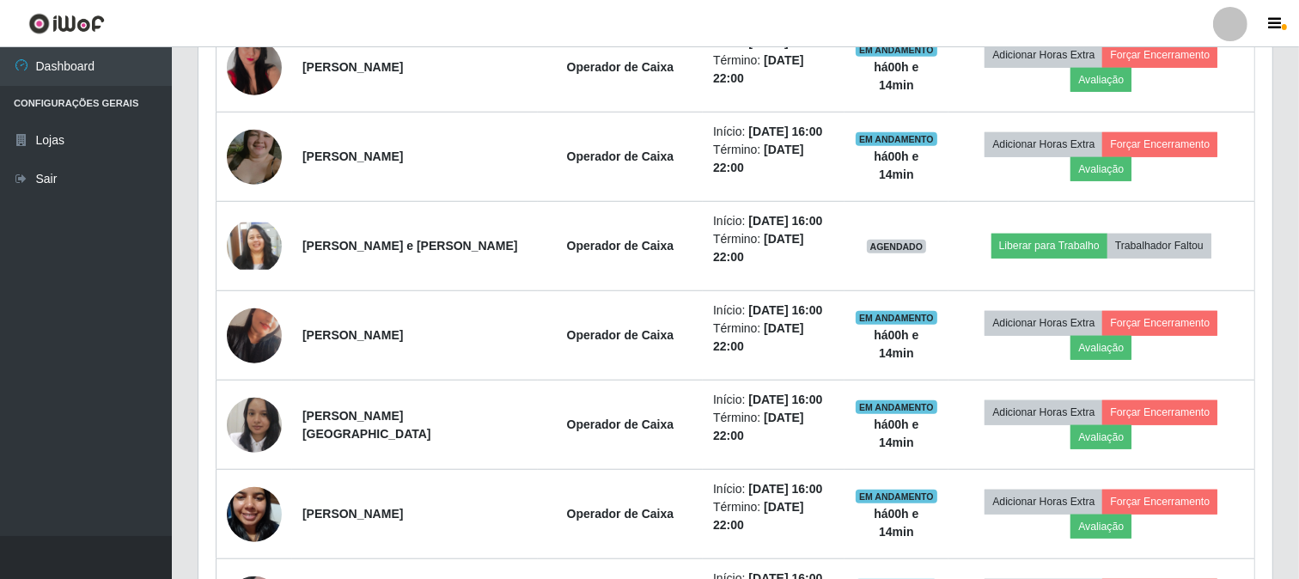
scroll to position [1210, 0]
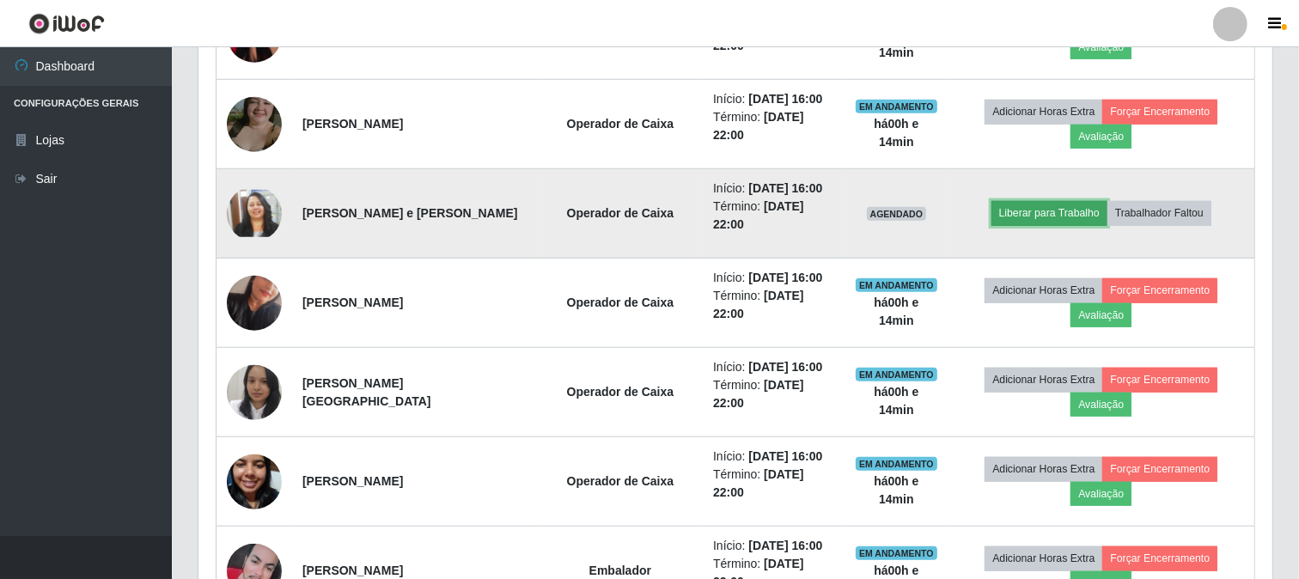
click at [1048, 212] on button "Liberar para Trabalho" at bounding box center [1050, 213] width 116 height 24
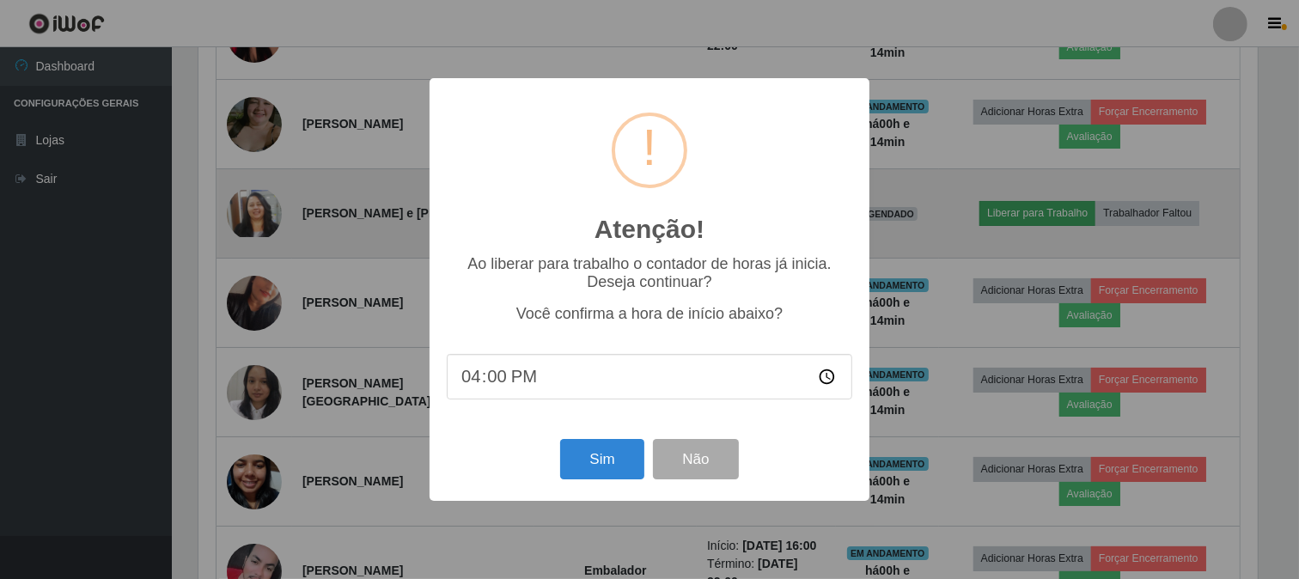
scroll to position [356, 1063]
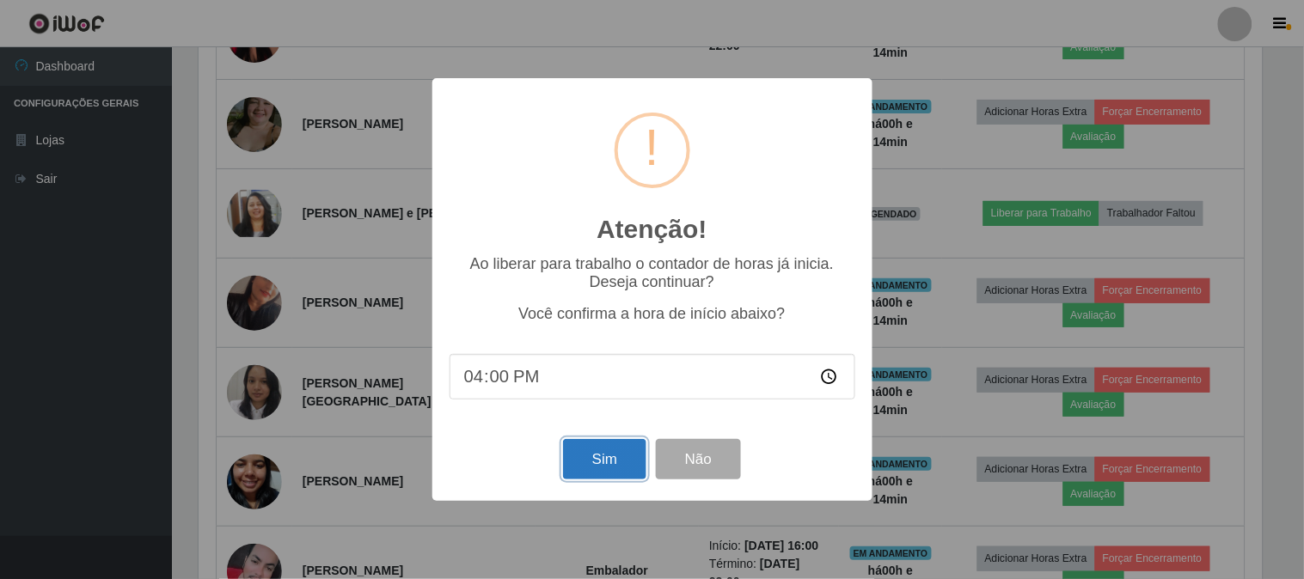
click at [626, 454] on button "Sim" at bounding box center [604, 459] width 83 height 40
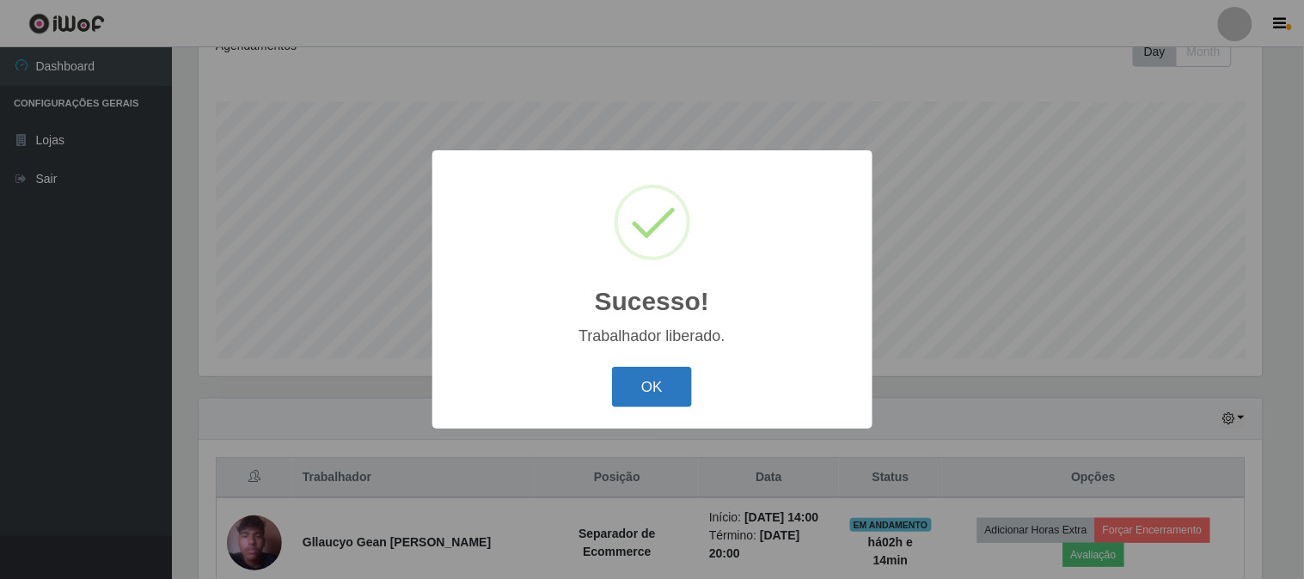
click at [656, 392] on button "OK" at bounding box center [652, 387] width 80 height 40
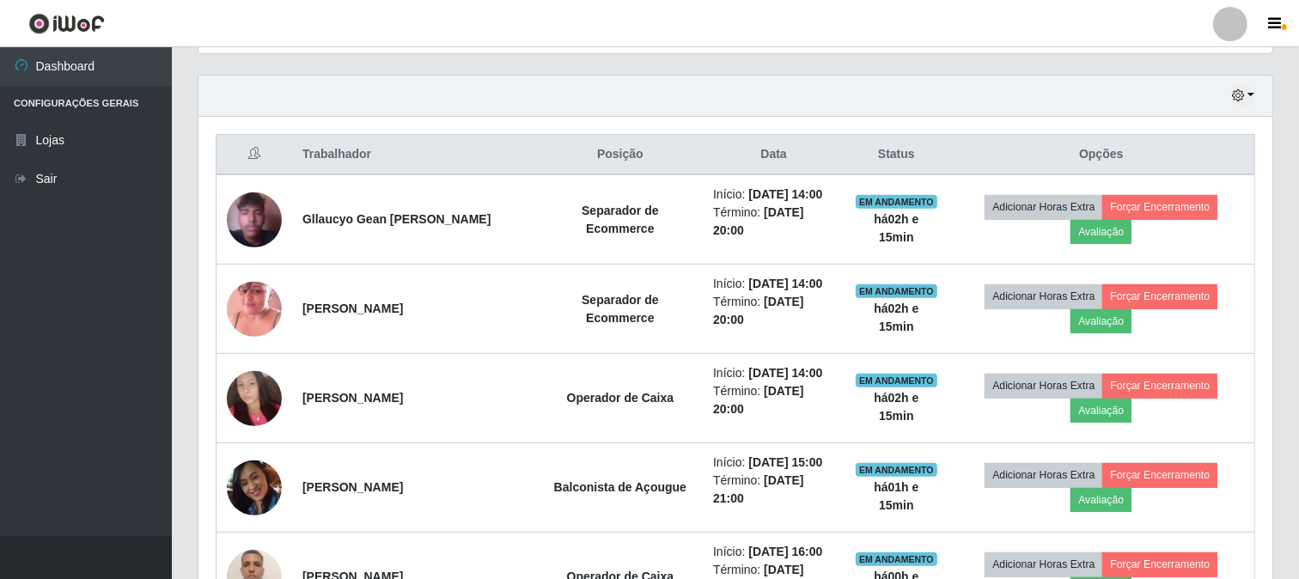
scroll to position [572, 0]
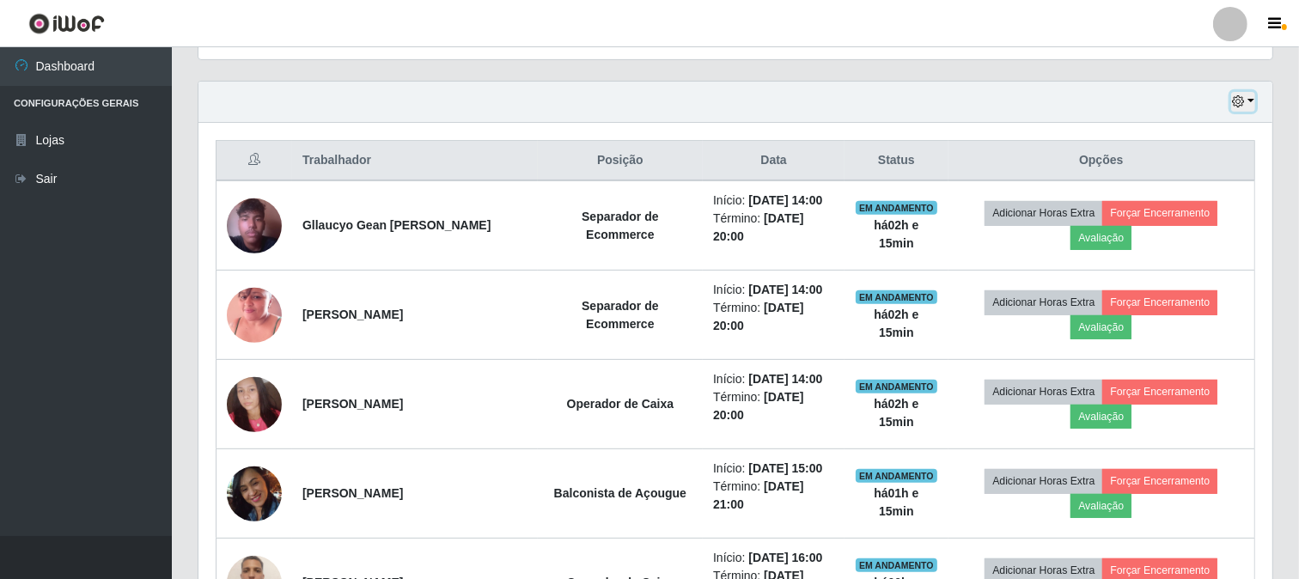
click at [1248, 103] on button "button" at bounding box center [1243, 102] width 24 height 20
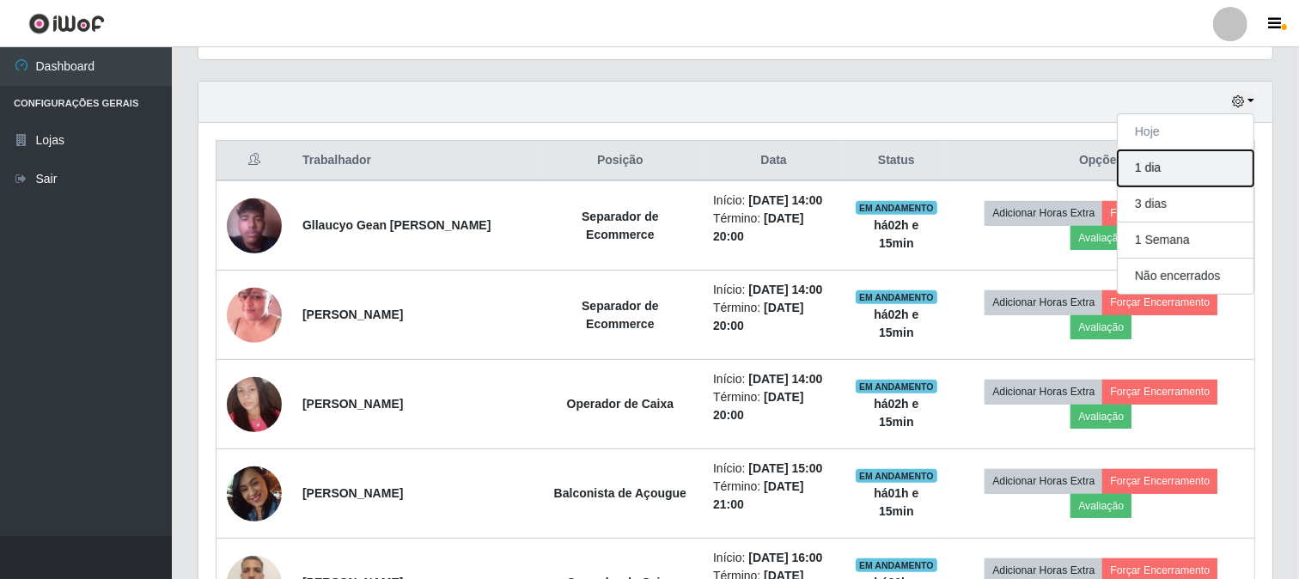
click at [1188, 174] on button "1 dia" at bounding box center [1186, 168] width 136 height 36
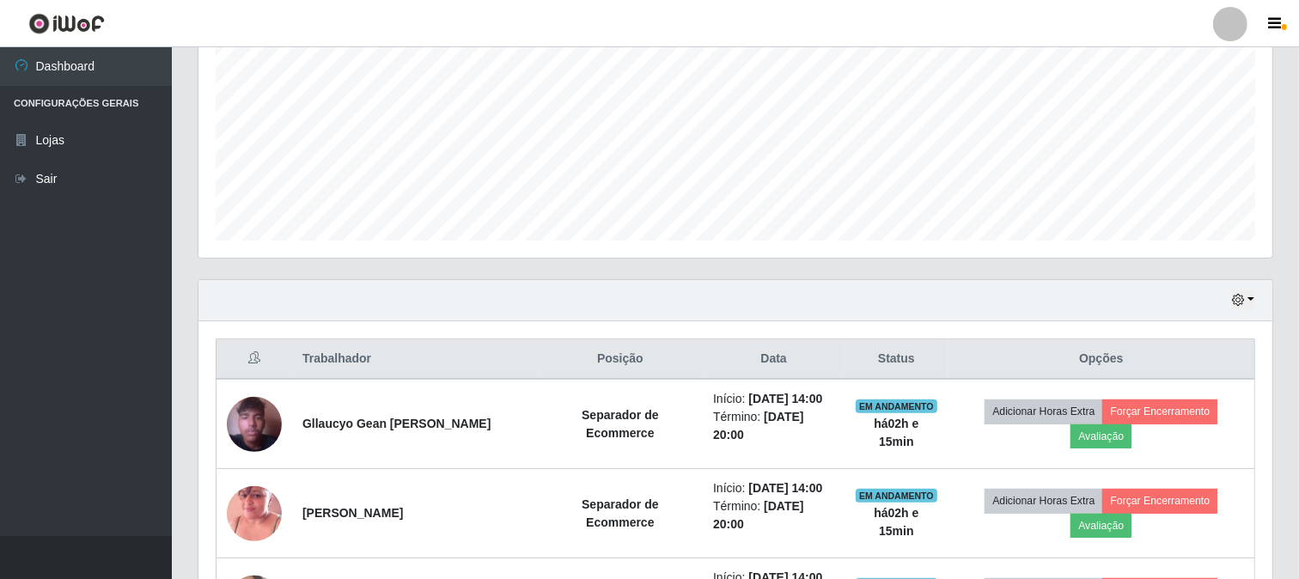
scroll to position [541, 0]
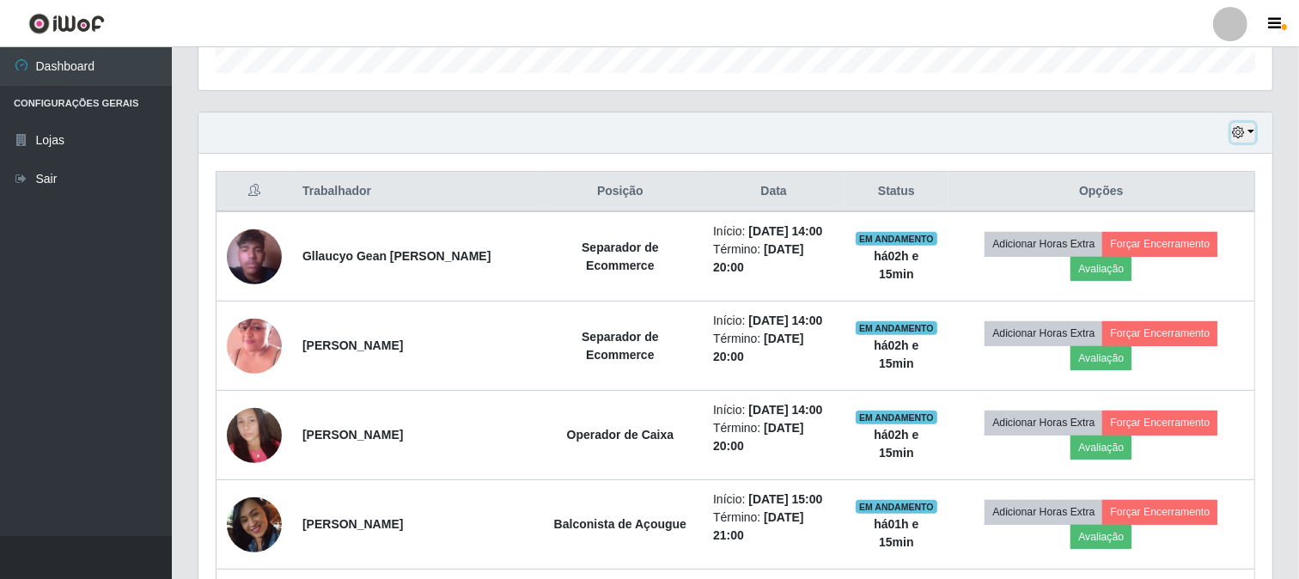
click at [1252, 123] on button "button" at bounding box center [1243, 133] width 24 height 20
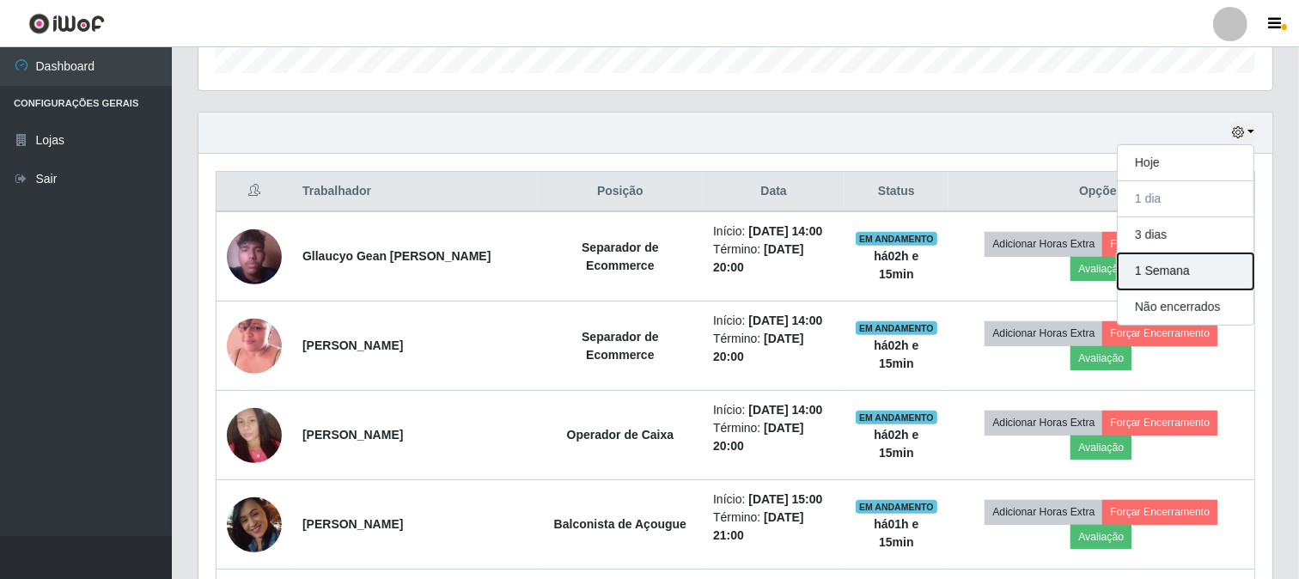
click at [1180, 268] on button "1 Semana" at bounding box center [1186, 271] width 136 height 36
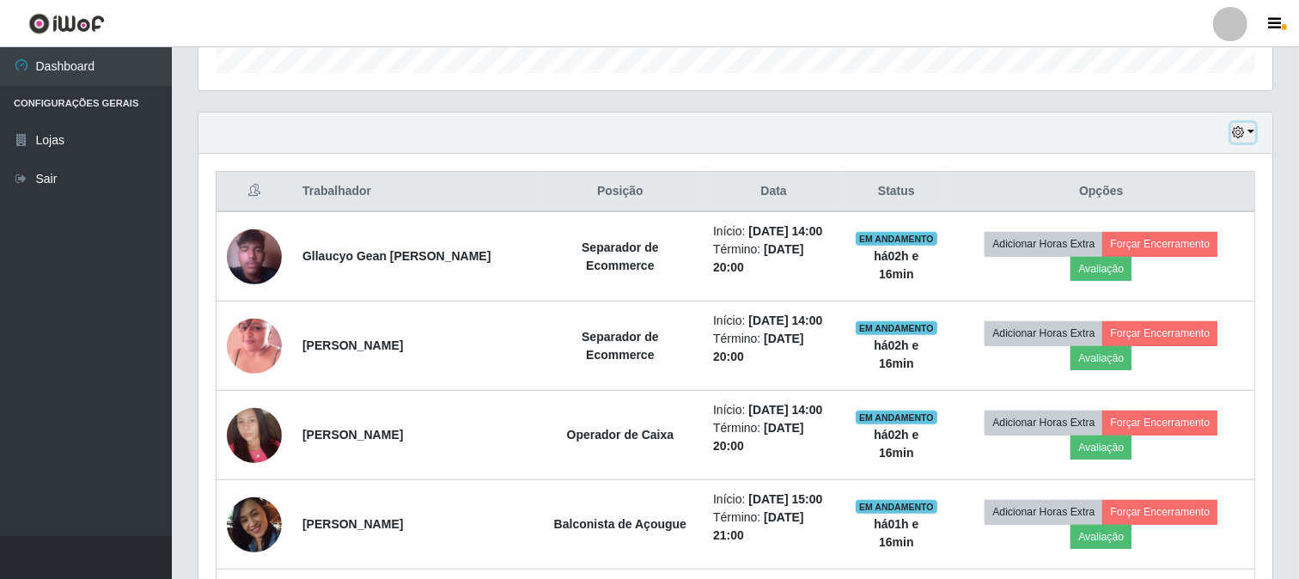
click at [1239, 137] on icon "button" at bounding box center [1238, 132] width 12 height 12
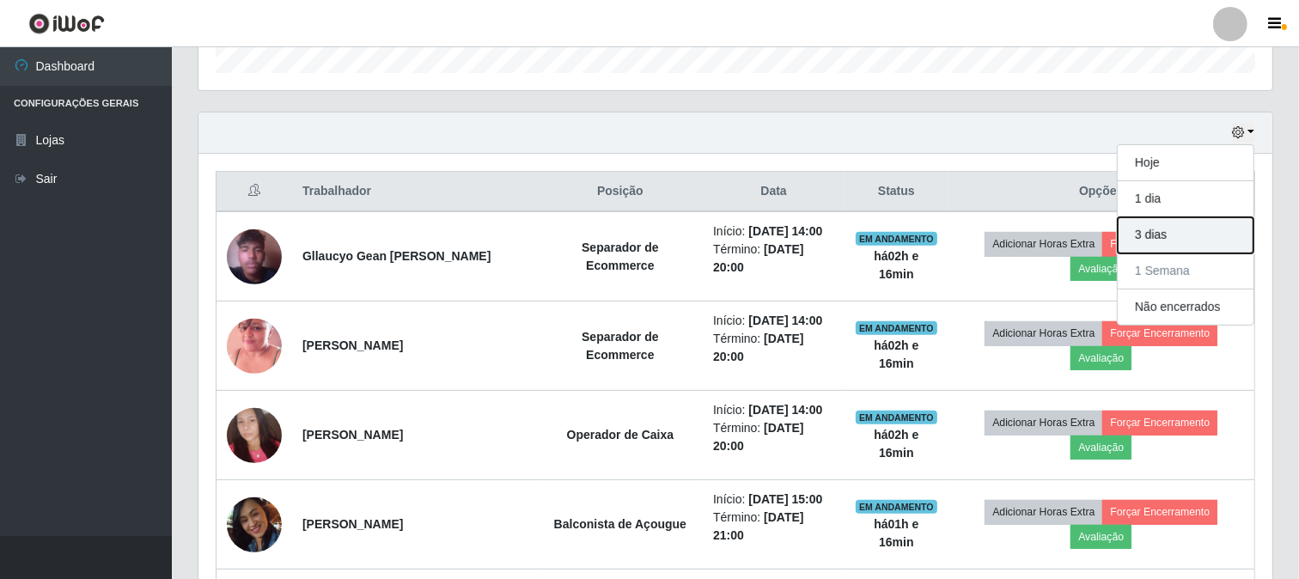
click at [1190, 238] on button "3 dias" at bounding box center [1186, 235] width 136 height 36
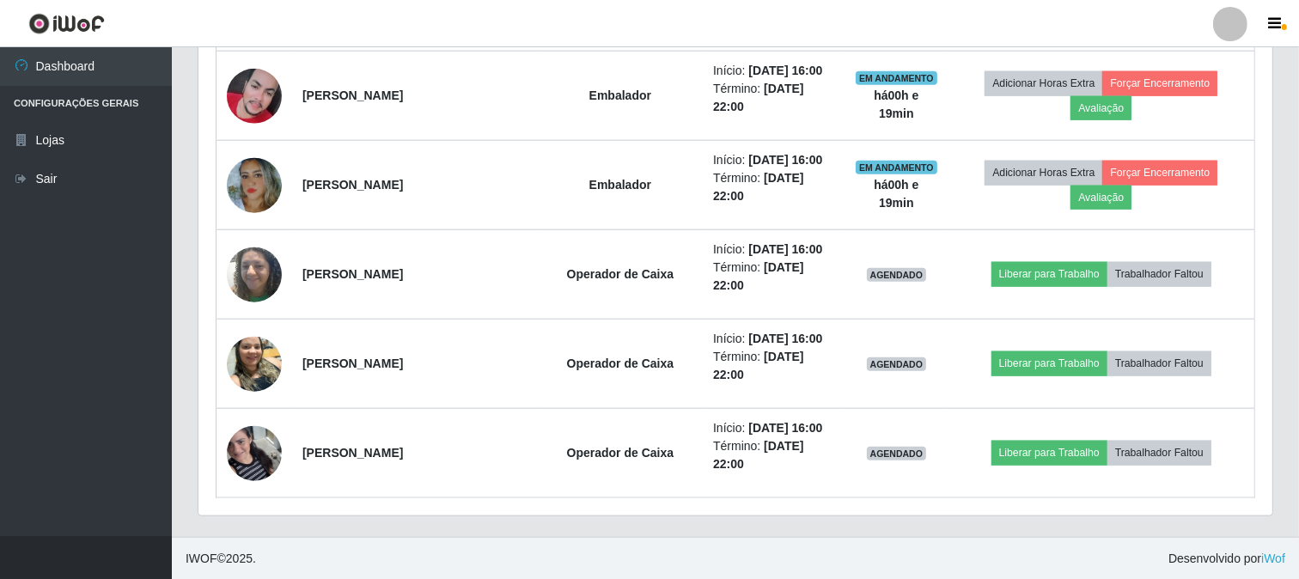
scroll to position [1687, 0]
